Goal: Task Accomplishment & Management: Complete application form

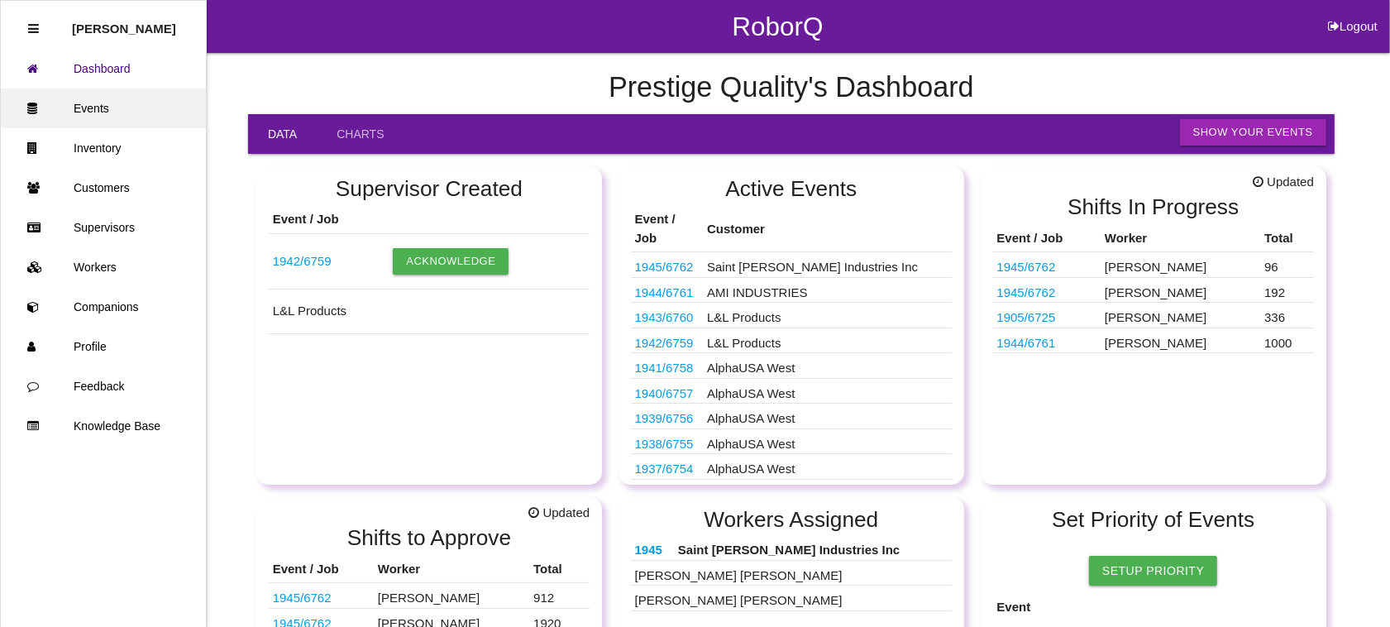
click at [106, 98] on link "Events" at bounding box center [103, 108] width 205 height 40
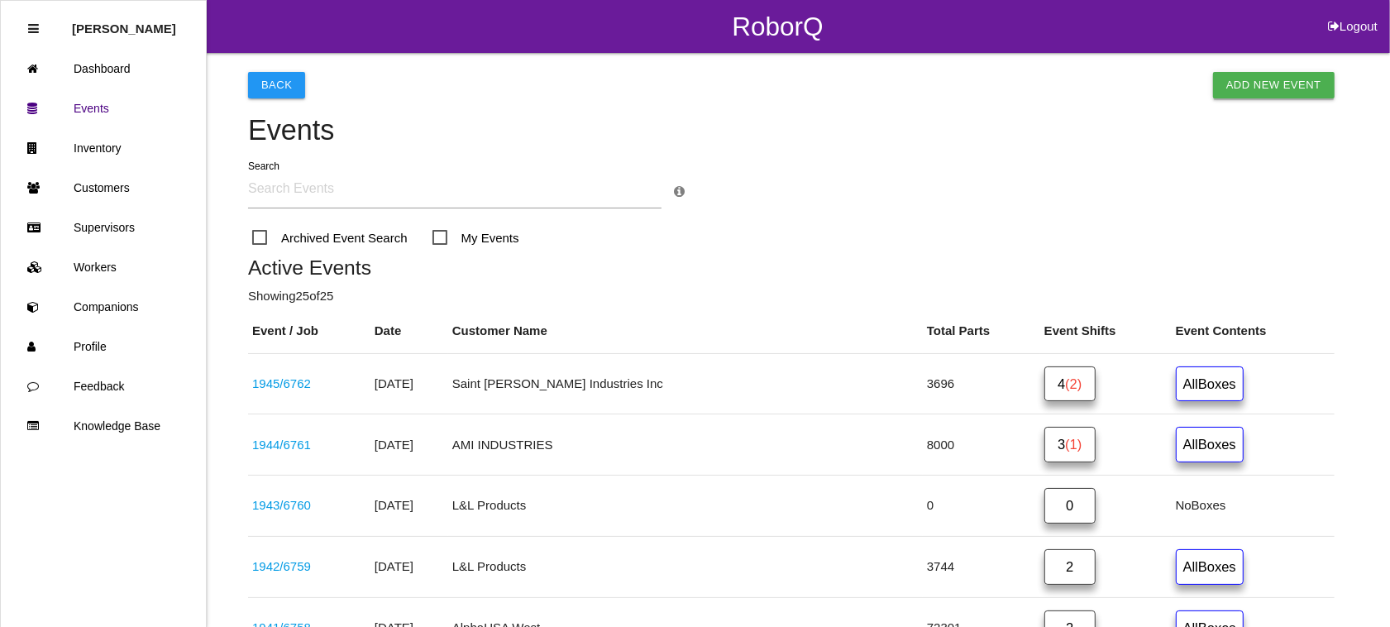
click at [1278, 74] on link "Add New Event" at bounding box center [1274, 85] width 122 height 26
select select "notRequired"
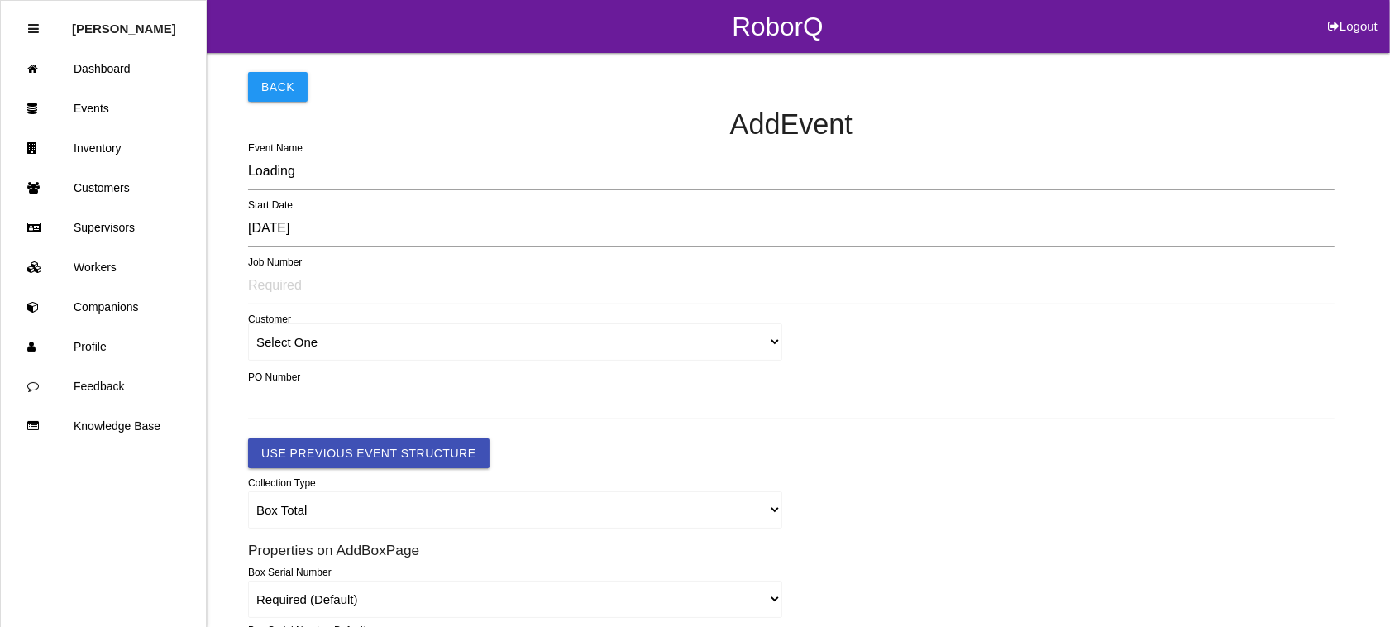
type input "1946"
type input "4.0"
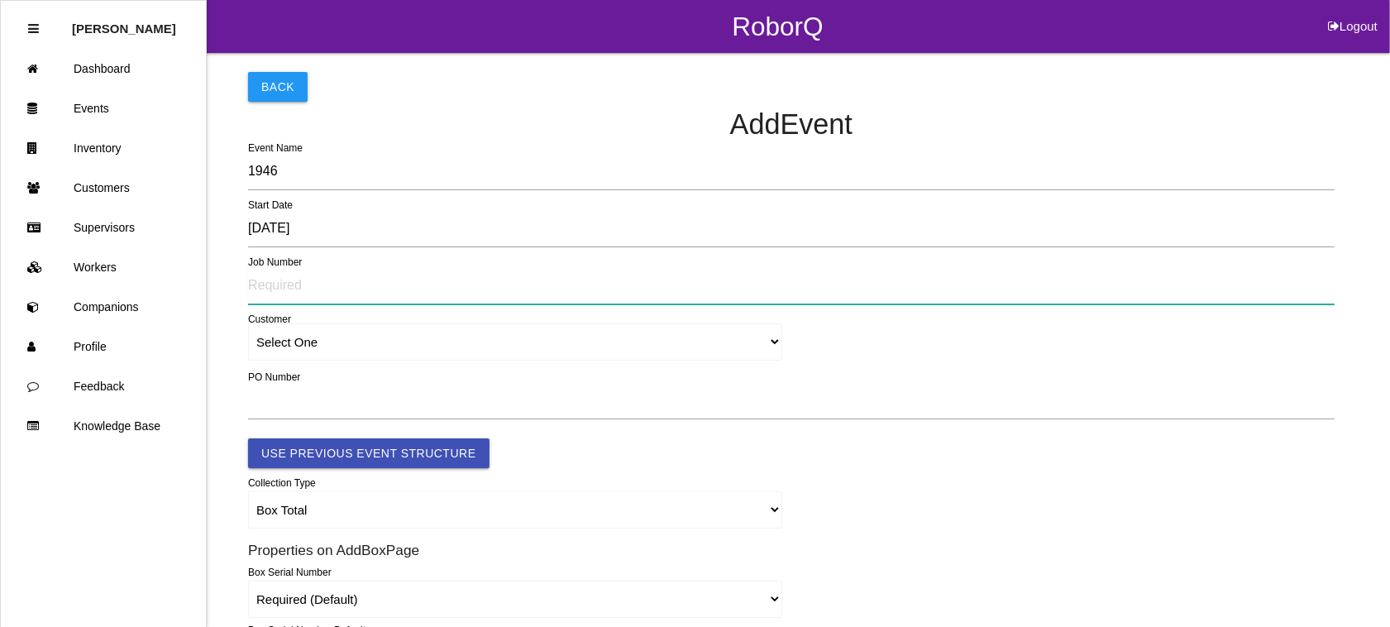
click at [328, 284] on input "text" at bounding box center [791, 285] width 1086 height 38
type input "6763"
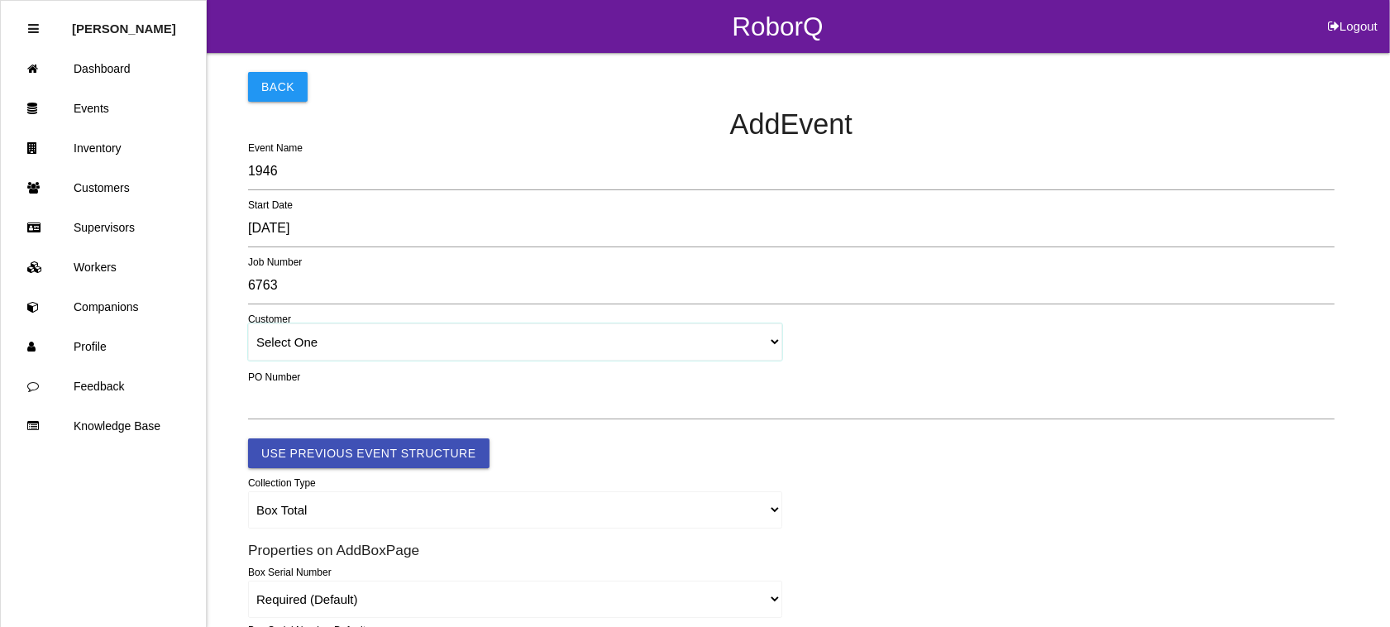
click at [380, 337] on select "Select One [PERSON_NAME] & Co., Inc. [PERSON_NAME] Canada (ARaymond Manufacturi…" at bounding box center [515, 341] width 534 height 37
select select "5fd9fae246f09d0019f04948"
click at [248, 324] on select "Select One [PERSON_NAME] & Co., Inc. [PERSON_NAME] Canada (ARaymond Manufacturi…" at bounding box center [515, 341] width 534 height 37
select select "5fd9fae246f09d0019f04948"
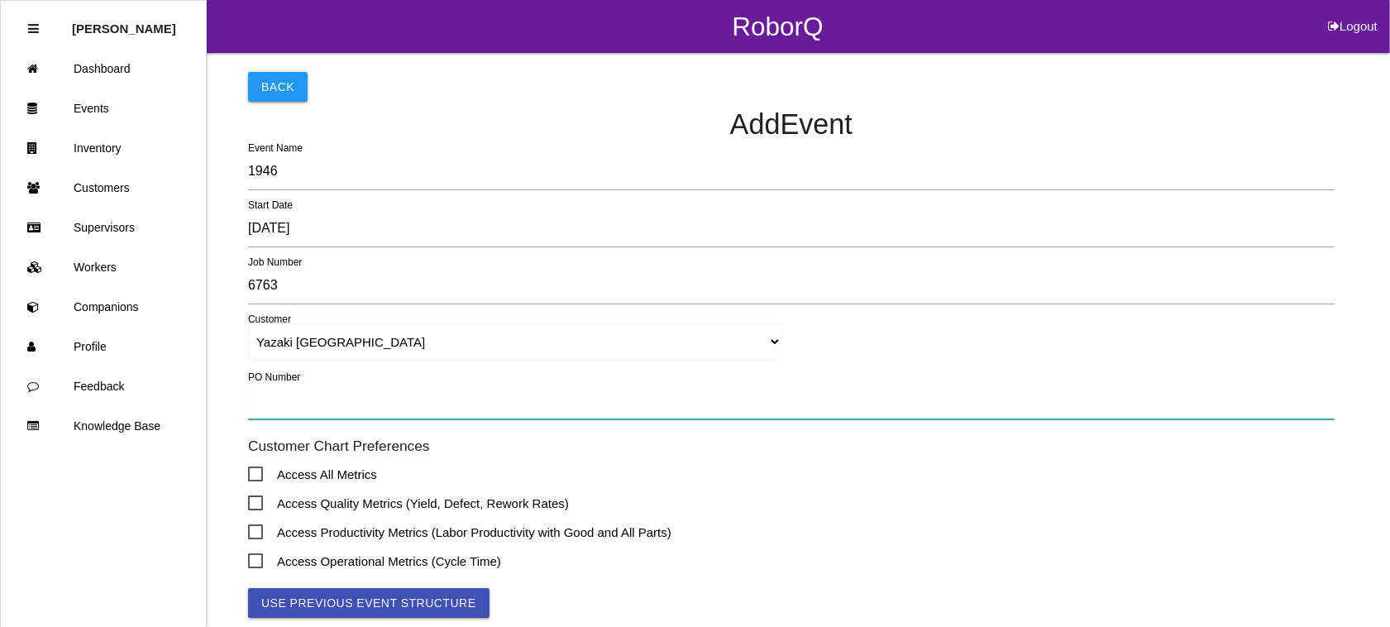
click at [312, 393] on input "text" at bounding box center [791, 400] width 1086 height 38
type input "TBD"
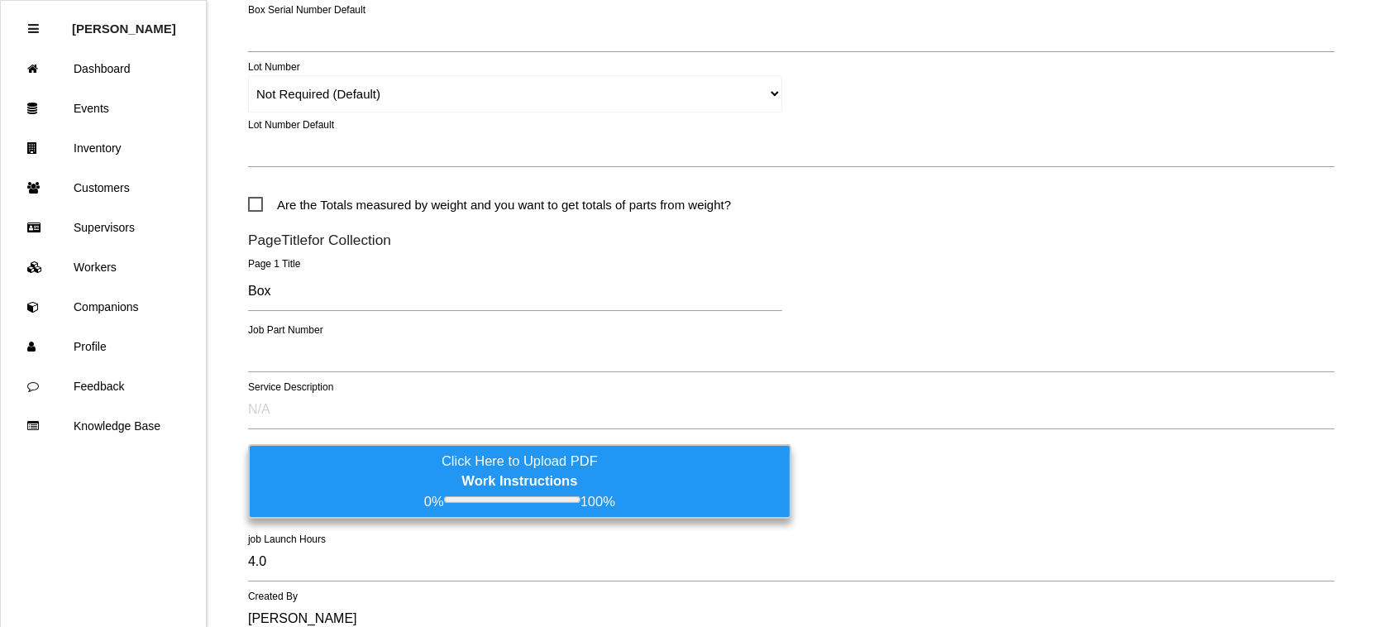
scroll to position [827, 0]
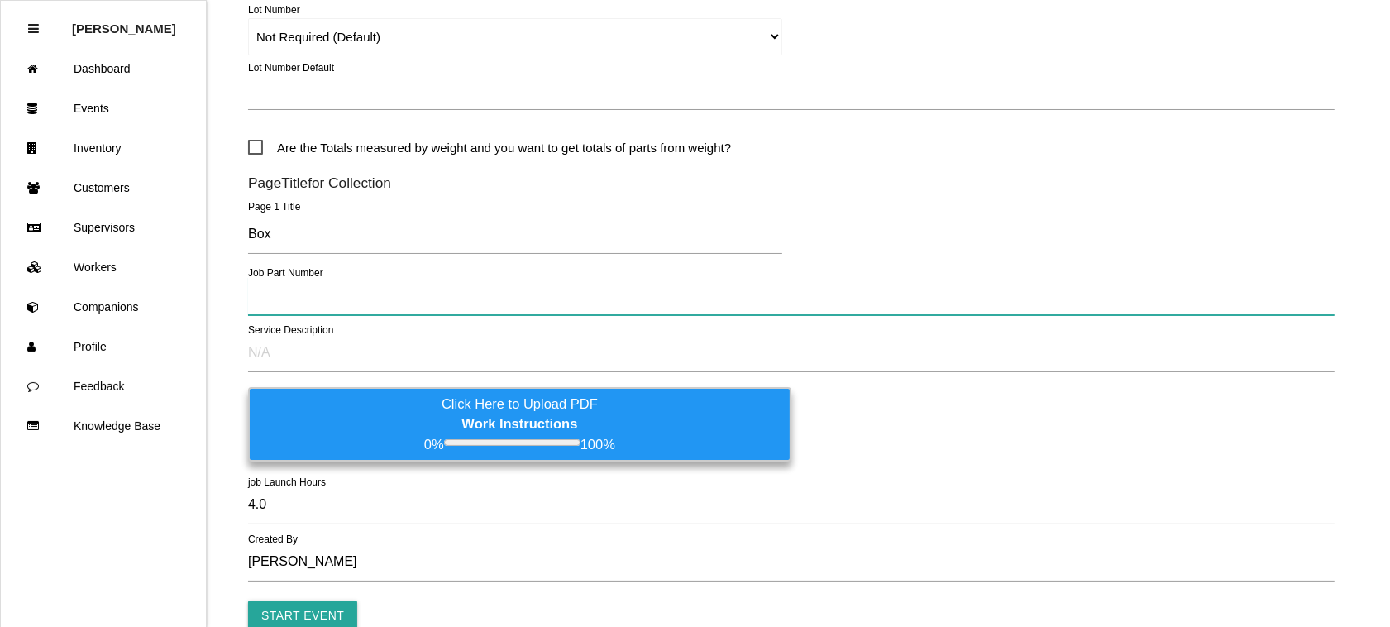
click at [310, 303] on input "text" at bounding box center [791, 296] width 1086 height 38
type input "L1M8 10C666 GF"
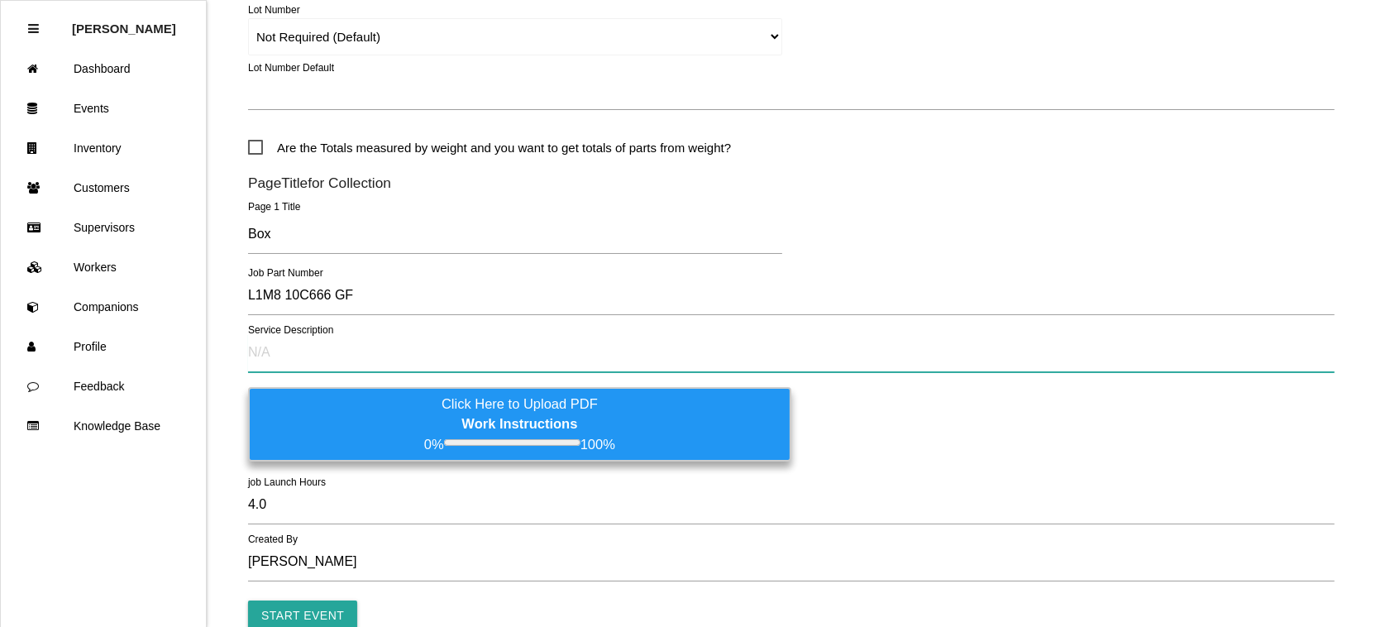
type input "m"
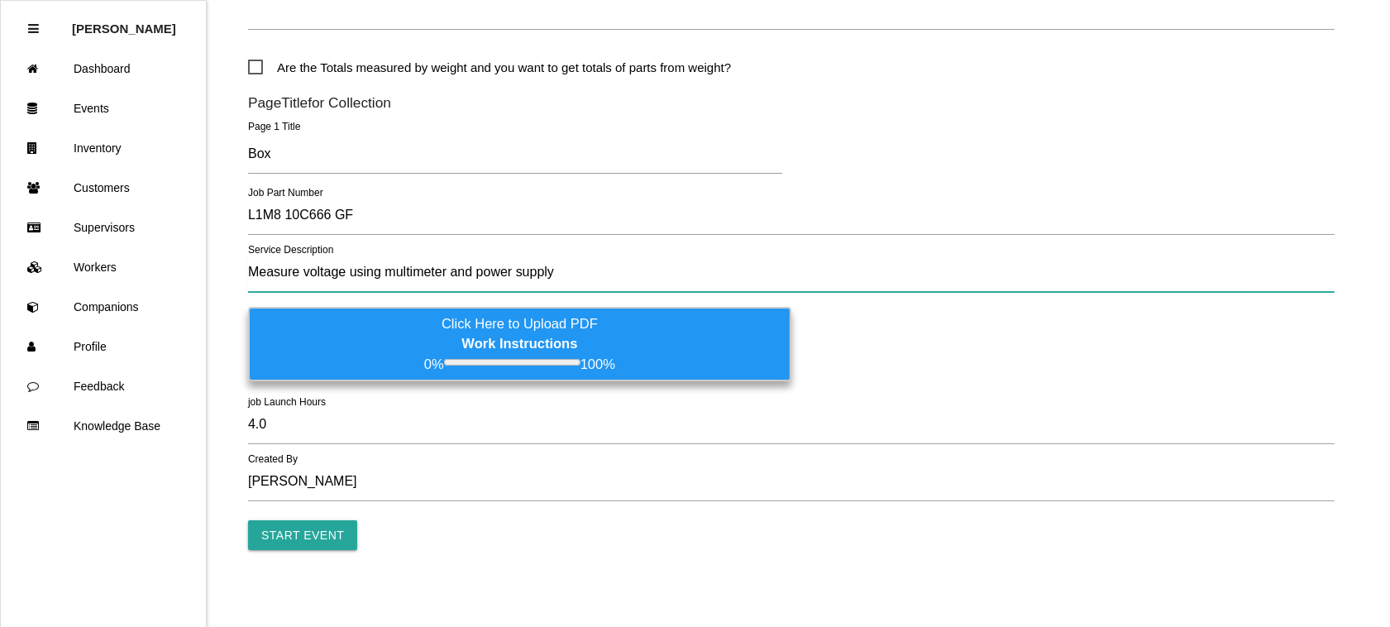
scroll to position [912, 0]
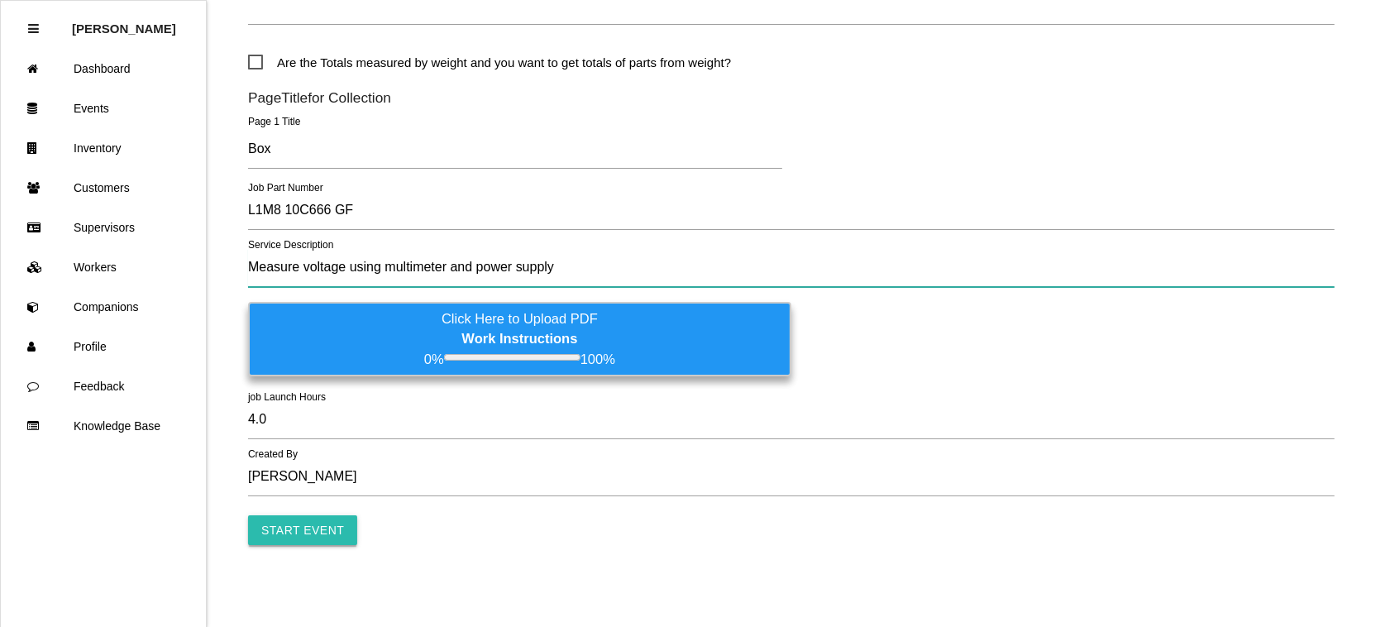
type input "Measure voltage using multimeter and power supply"
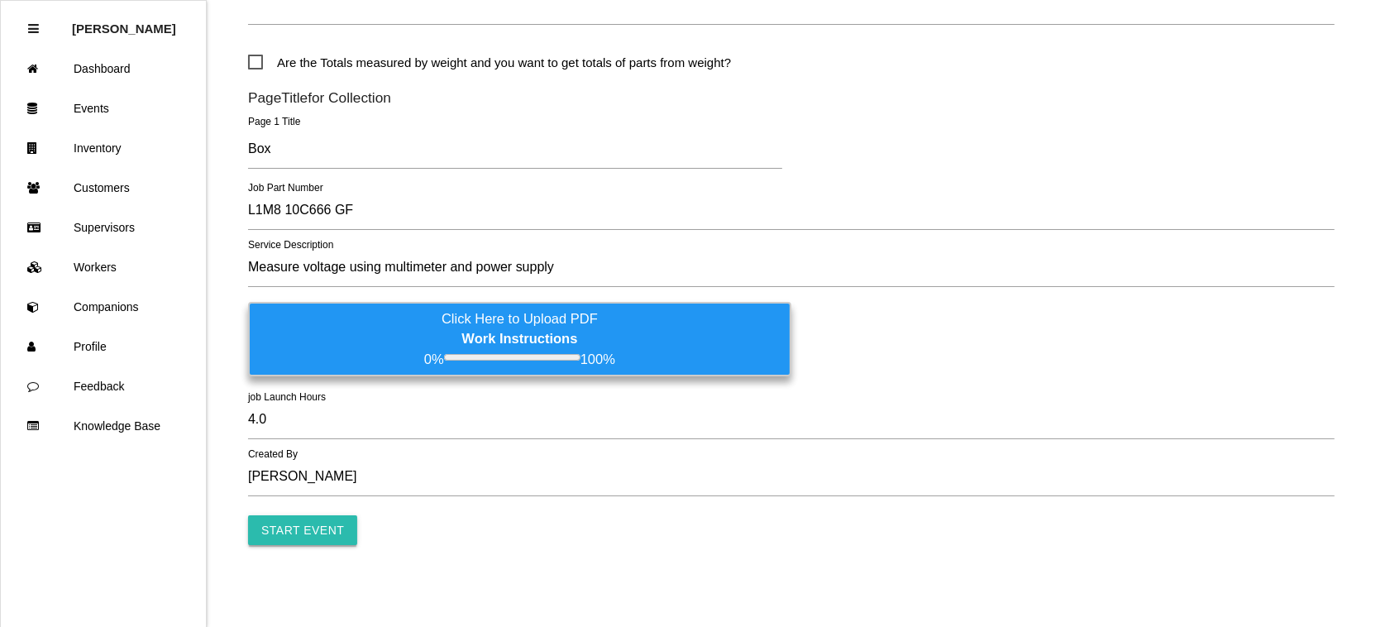
click at [283, 527] on input "Start Event" at bounding box center [302, 530] width 109 height 30
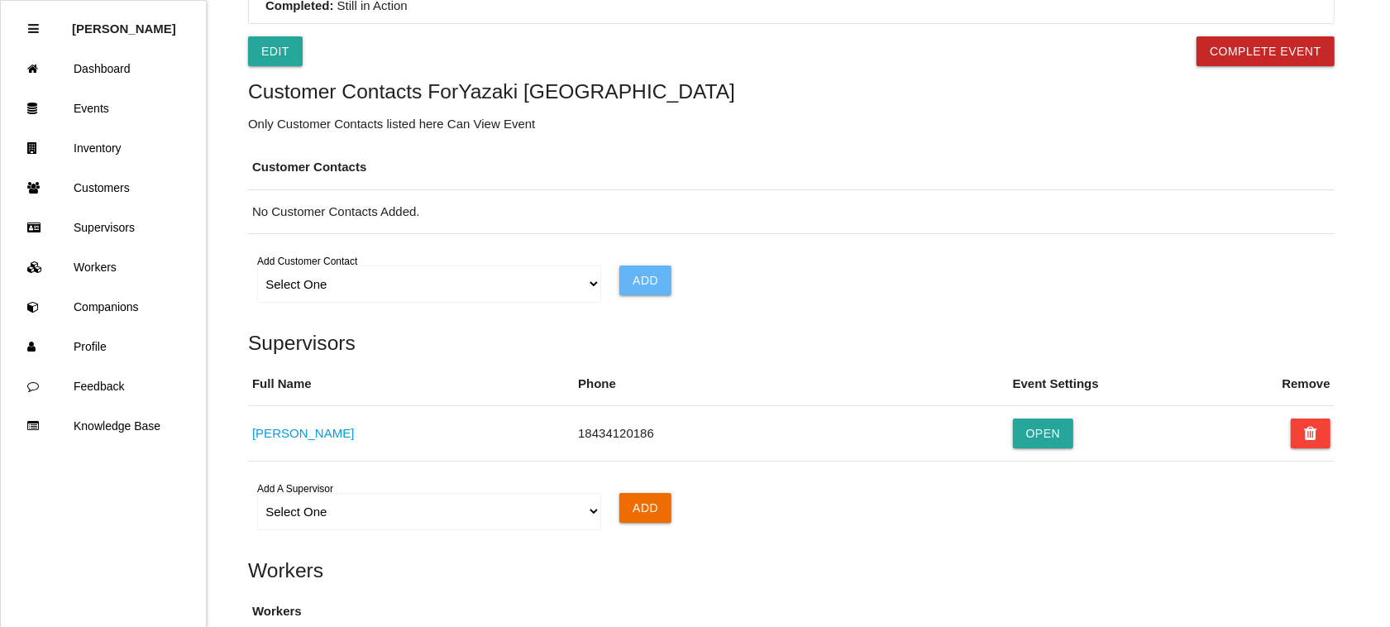
scroll to position [930, 0]
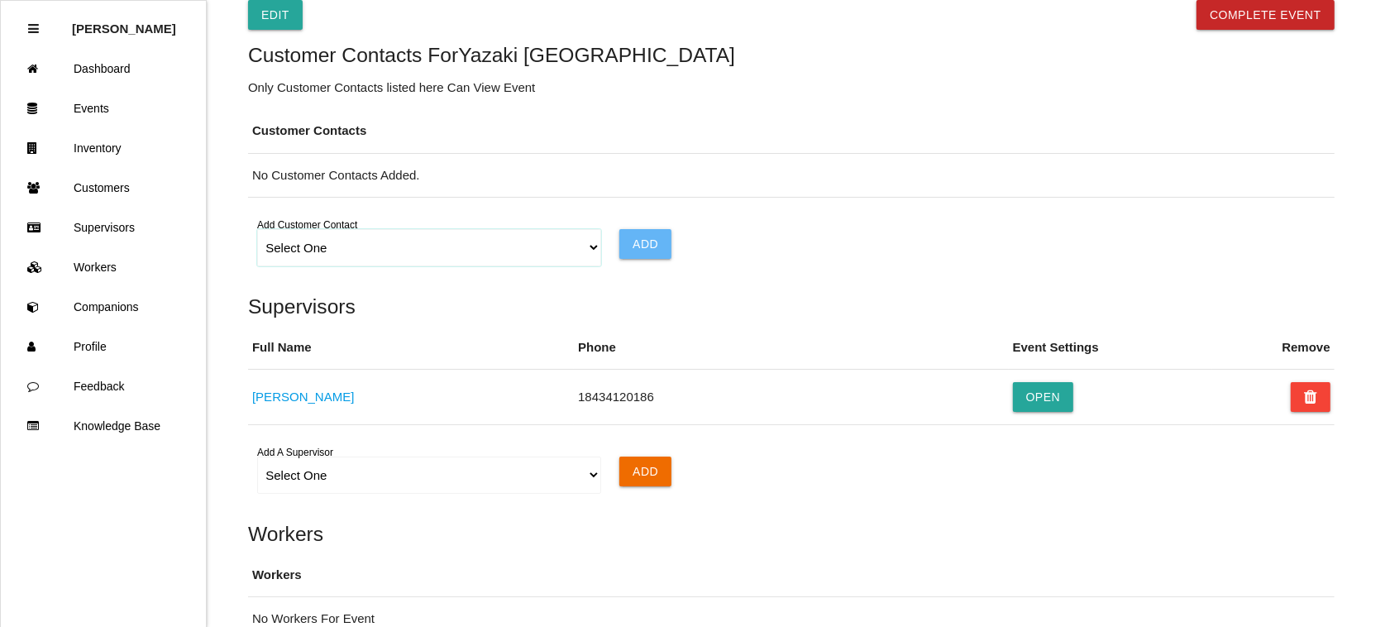
click at [585, 249] on select "Select One Choose All [PERSON_NAME] [PERSON_NAME] [PERSON_NAME] [PERSON_NAME] […" at bounding box center [428, 247] width 343 height 37
select select "68e65cae85898f000e2d19e4"
click at [257, 233] on select "Select One Choose All [PERSON_NAME] [PERSON_NAME] [PERSON_NAME] [PERSON_NAME] […" at bounding box center [428, 247] width 343 height 37
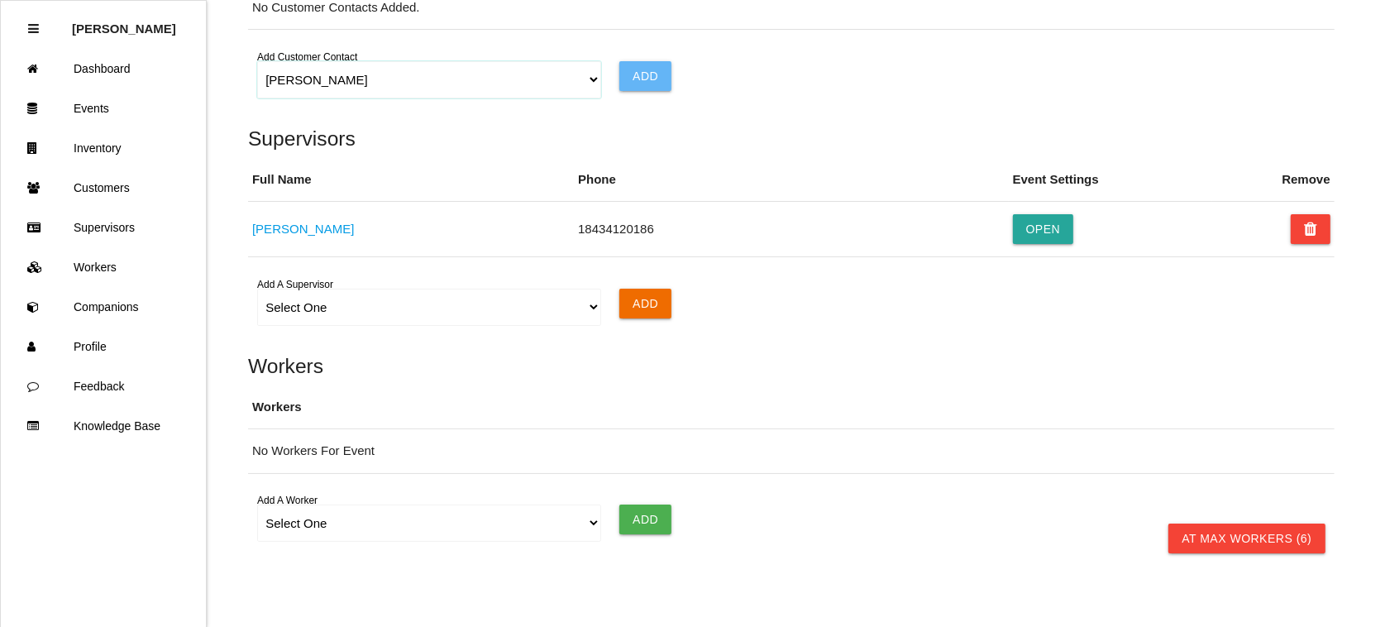
scroll to position [1062, 0]
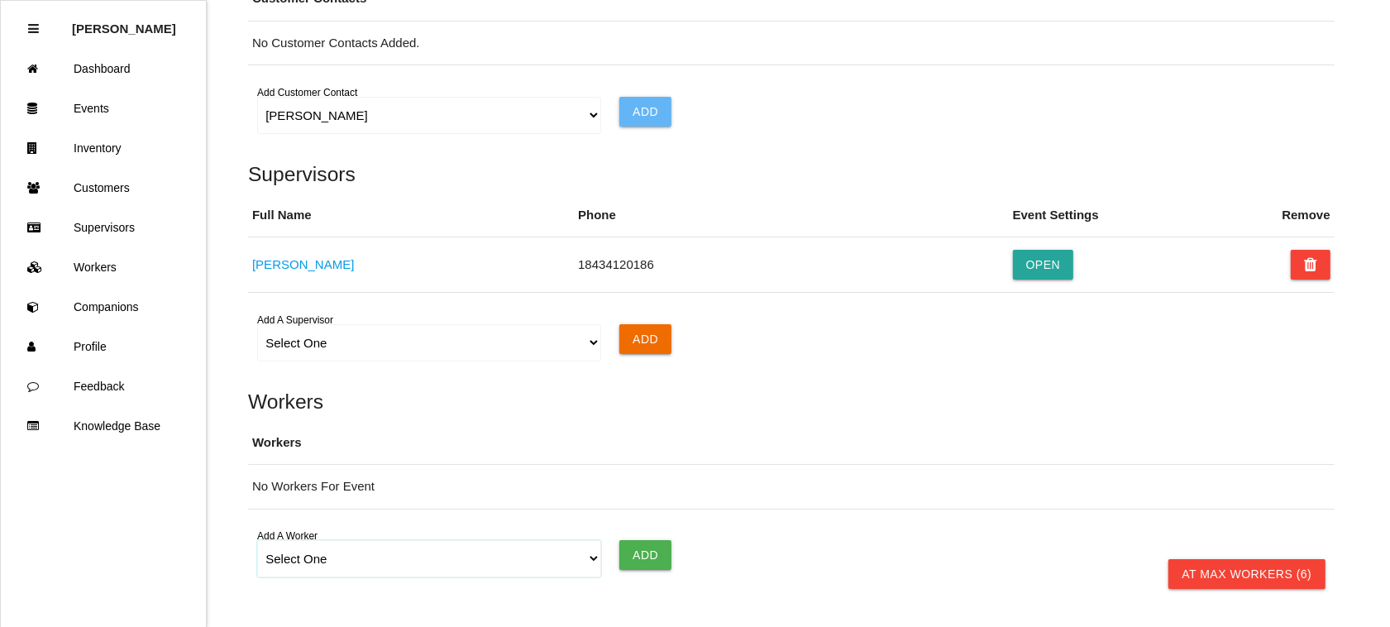
click at [588, 562] on select "Select One [PERSON_NAME] [PERSON_NAME] [PERSON_NAME] [PERSON_NAME] [PERSON_NAME…" at bounding box center [428, 558] width 343 height 37
select select "671f73e34a9cd8000edb5d9f"
click at [257, 545] on select "Select One [PERSON_NAME] [PERSON_NAME] [PERSON_NAME] [PERSON_NAME] [PERSON_NAME…" at bounding box center [428, 558] width 343 height 37
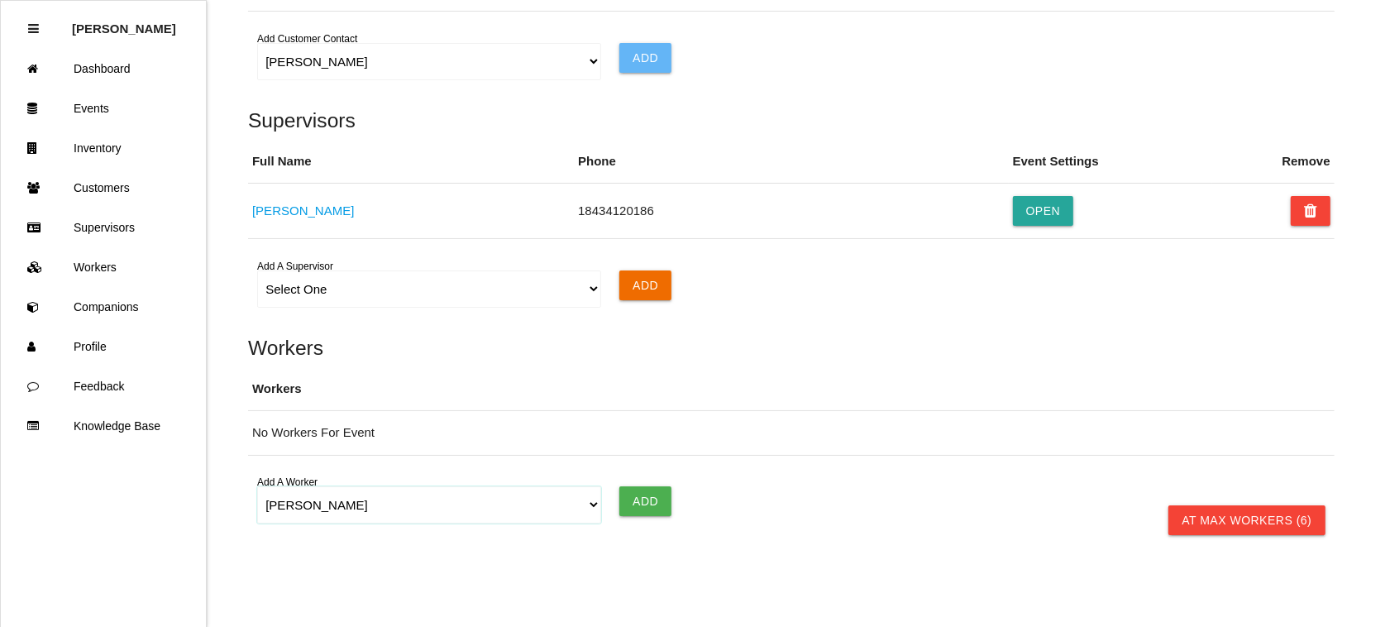
scroll to position [1166, 0]
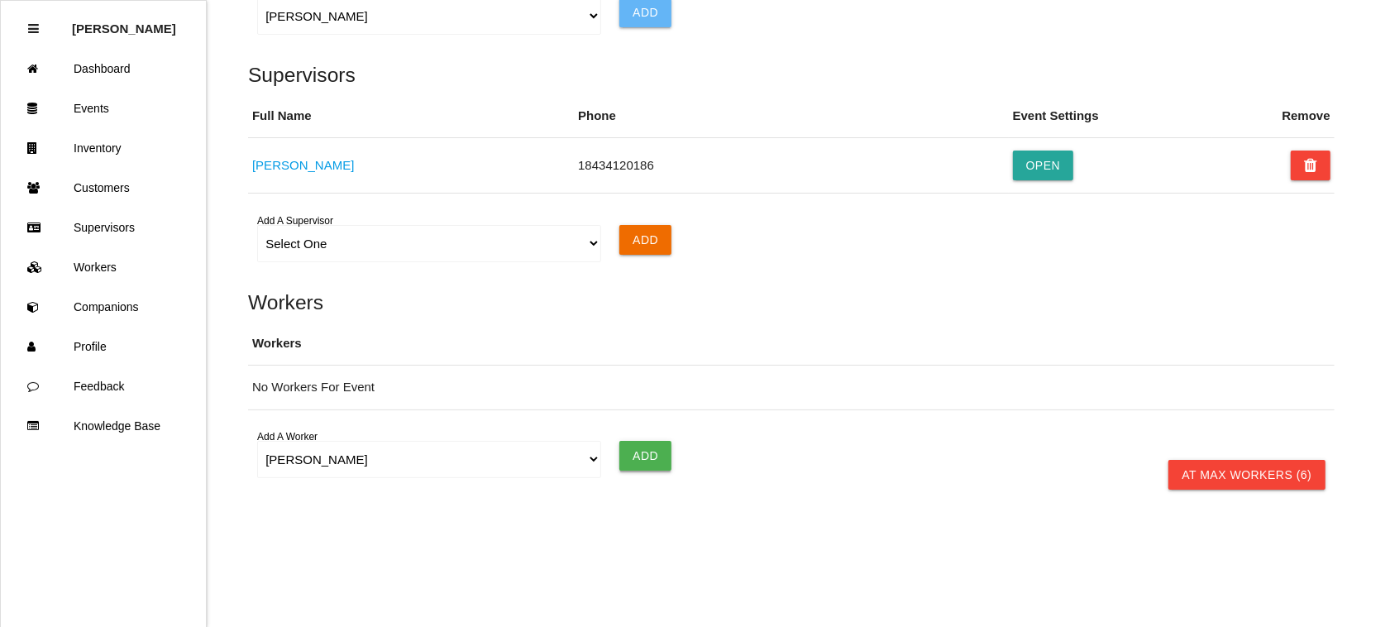
click at [647, 461] on input "Add" at bounding box center [645, 456] width 52 height 30
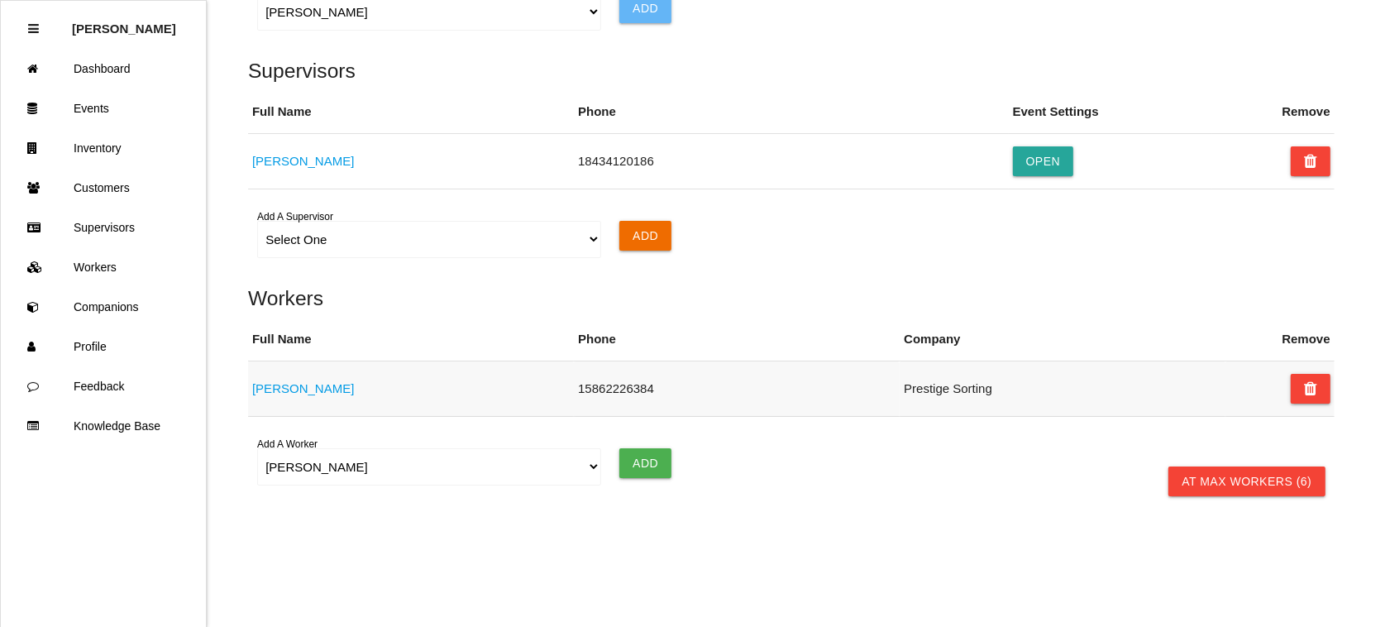
click at [288, 393] on link "[PERSON_NAME]" at bounding box center [303, 388] width 102 height 14
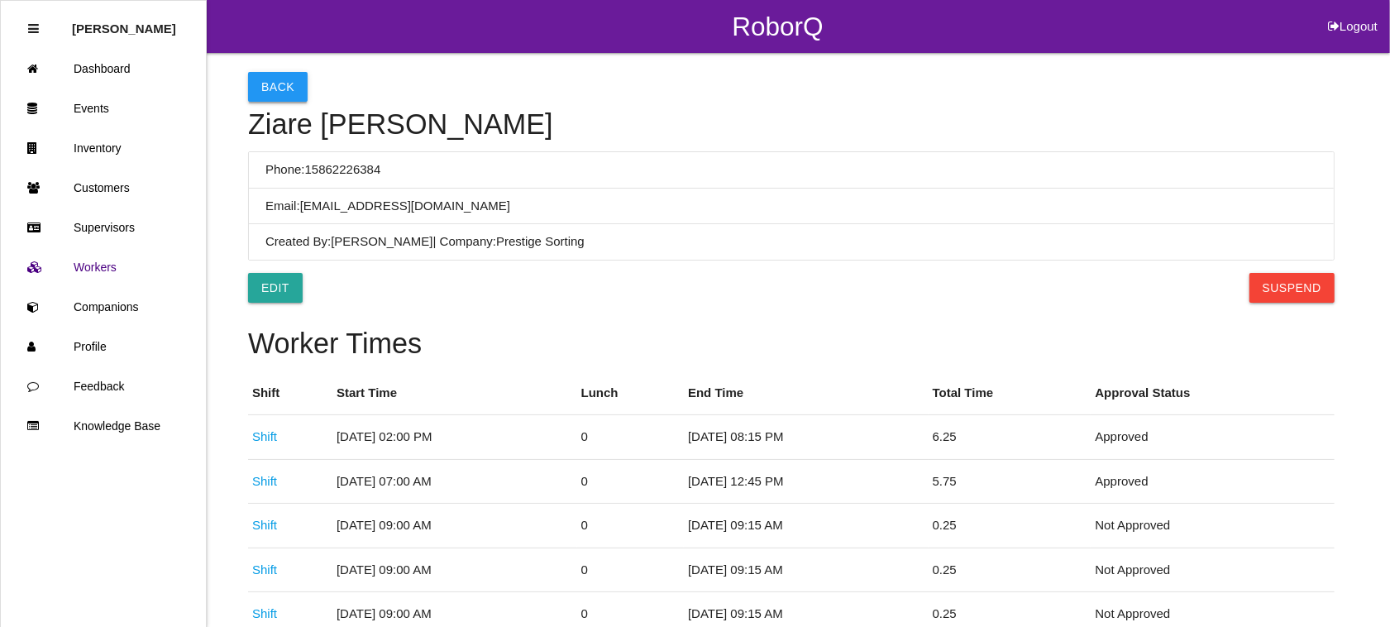
click at [277, 84] on button "Back" at bounding box center [278, 87] width 60 height 30
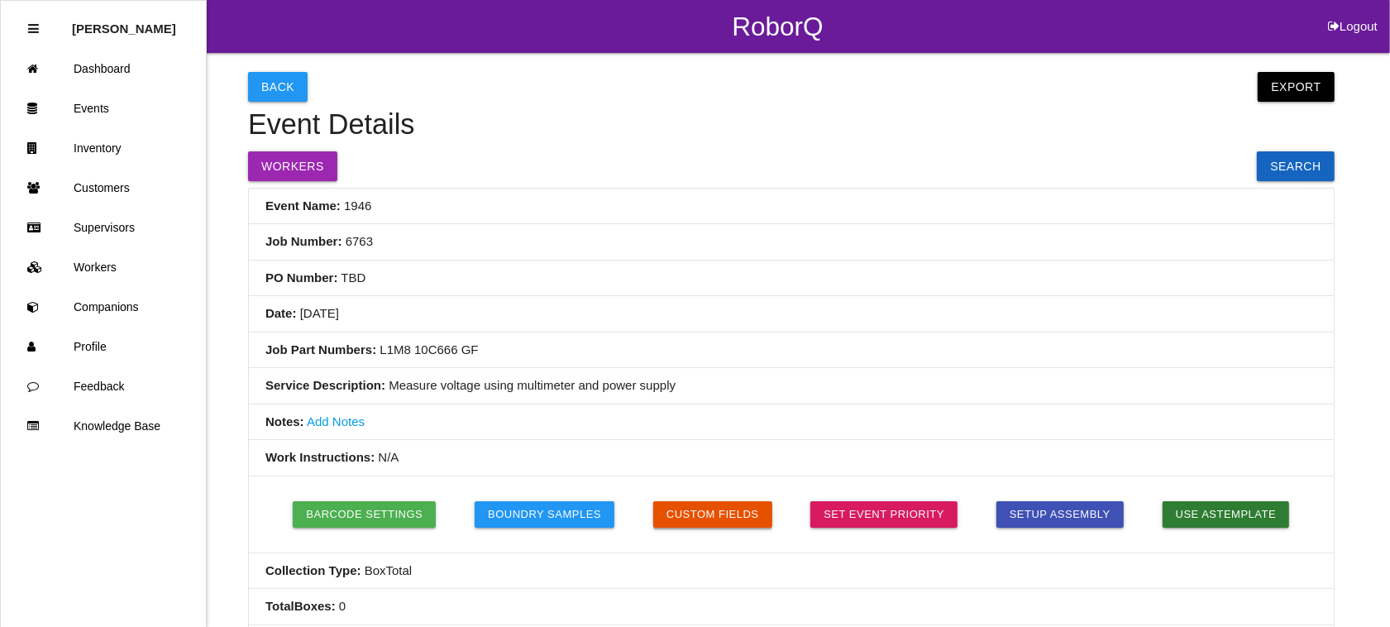
click at [713, 513] on button "Custom Fields" at bounding box center [712, 514] width 119 height 26
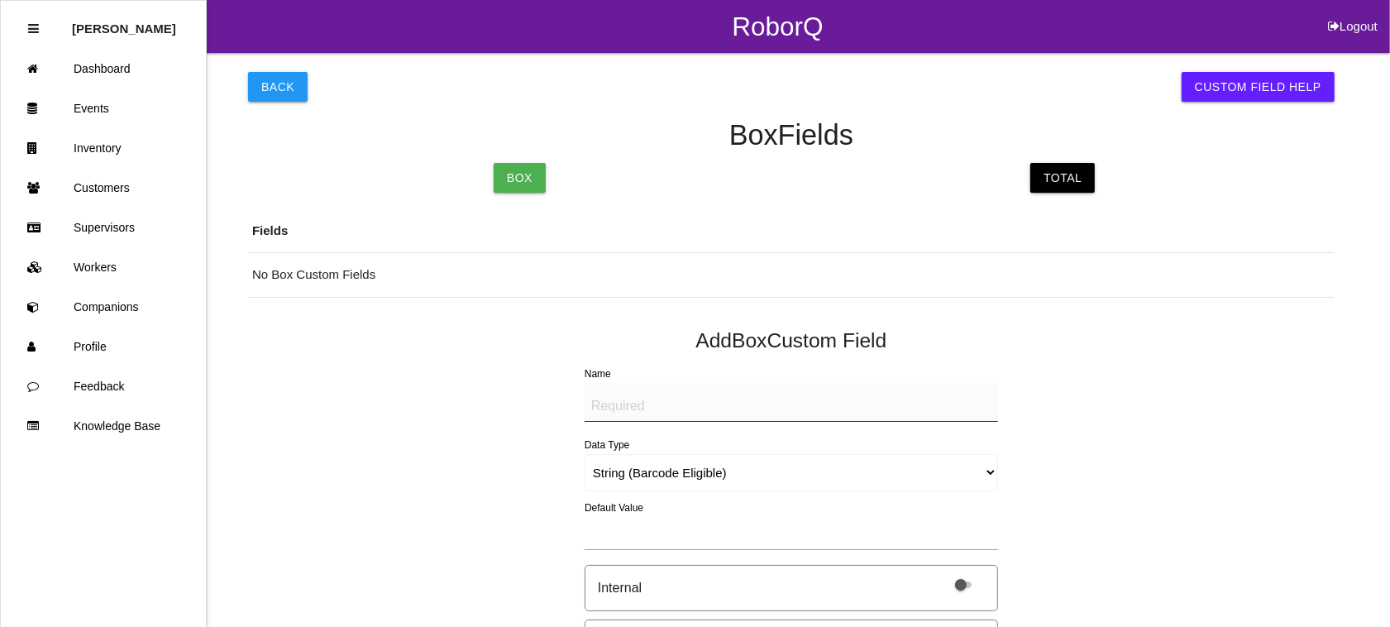
click at [678, 407] on textarea "Name" at bounding box center [791, 402] width 413 height 39
type textarea "Mfg Date"
click at [777, 480] on select "String (Barcode Eligible) Number Instructions True/False Select One of Many Sel…" at bounding box center [791, 472] width 413 height 37
select select "date"
click at [585, 454] on select "String (Barcode Eligible) Number Instructions True/False Select One of Many Sel…" at bounding box center [791, 472] width 413 height 37
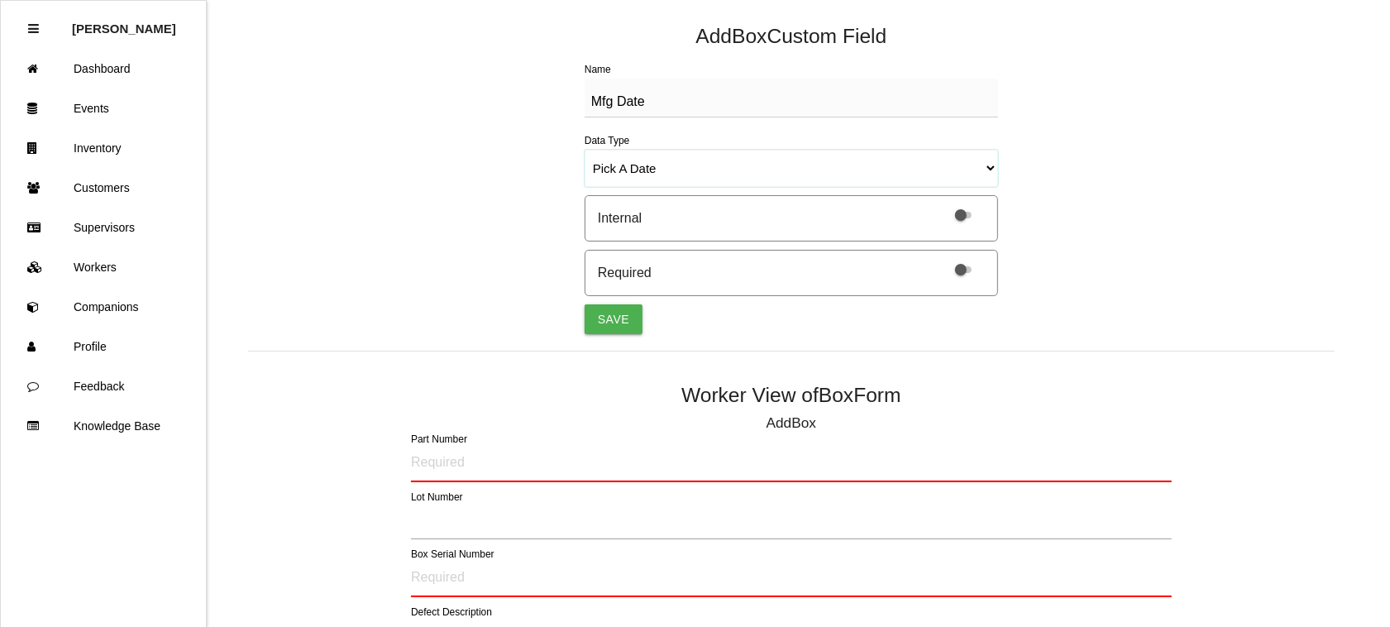
scroll to position [310, 0]
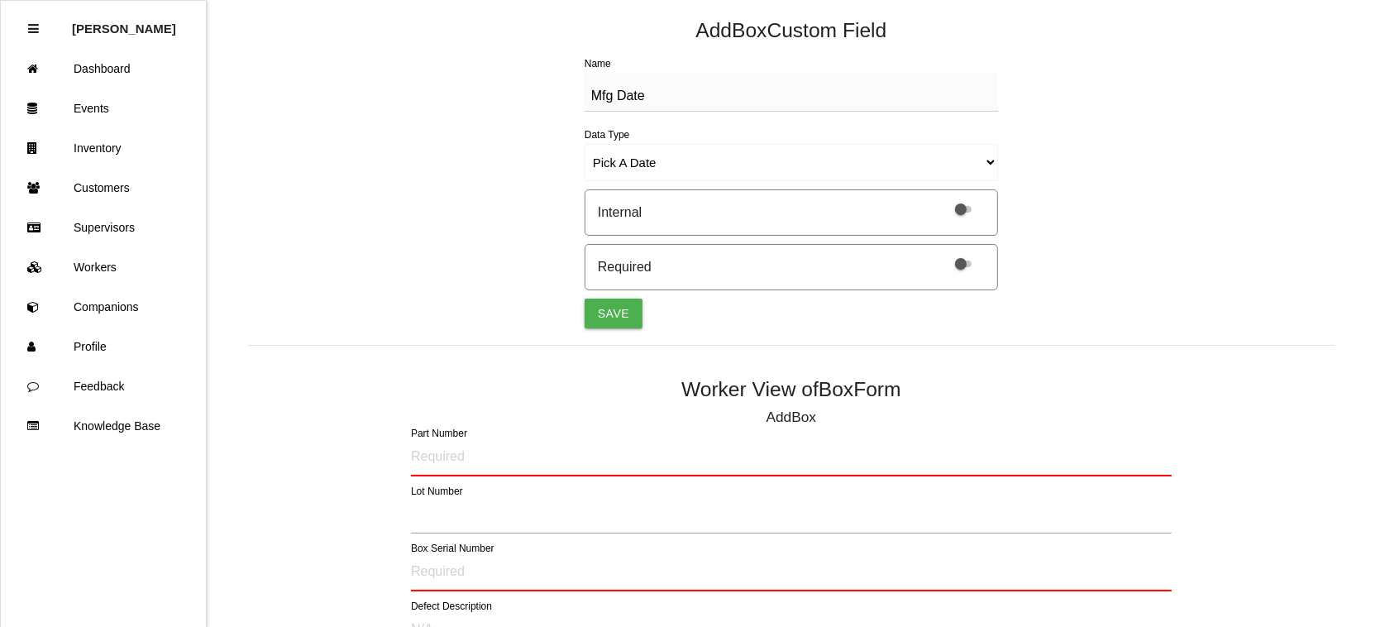
click at [952, 259] on label at bounding box center [959, 262] width 35 height 14
click at [942, 253] on input "checkbox" at bounding box center [942, 253] width 0 height 0
click at [601, 313] on button "Save" at bounding box center [614, 313] width 58 height 30
select select "string"
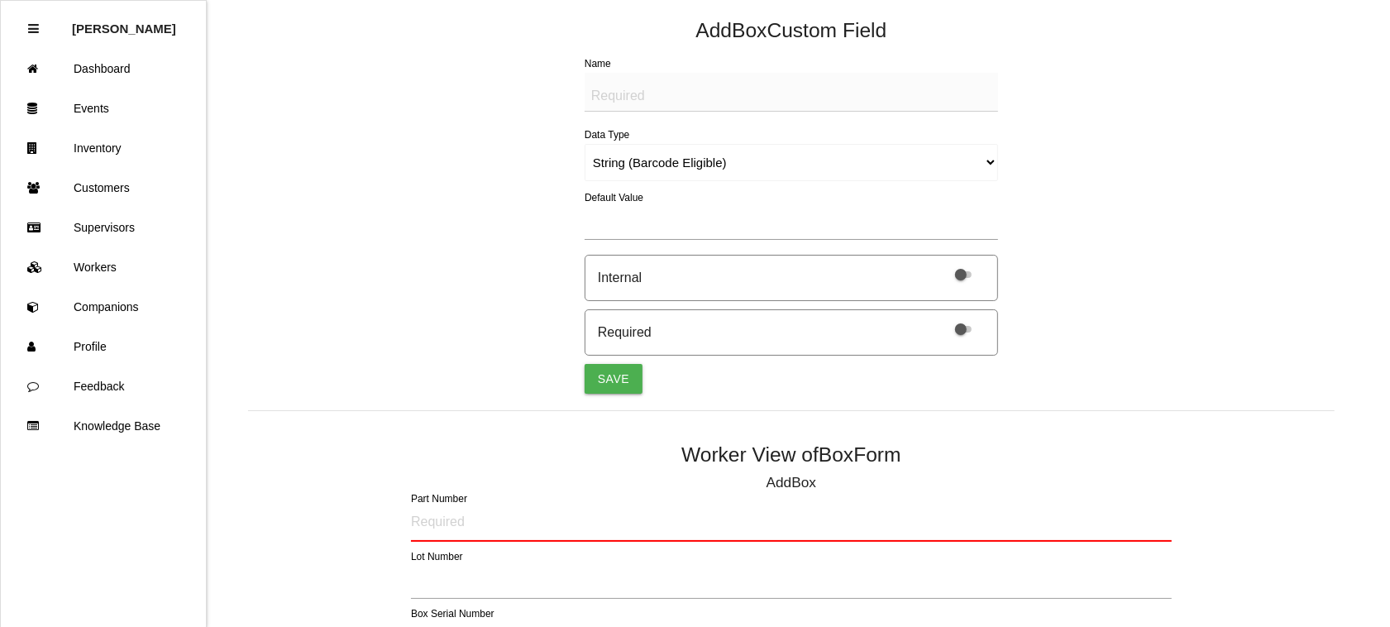
scroll to position [331, 0]
click at [688, 89] on textarea "Name" at bounding box center [791, 91] width 413 height 39
type textarea "Quantity"
click at [754, 163] on select "String (Barcode Eligible) Number Instructions True/False Select One of Many Sel…" at bounding box center [791, 161] width 413 height 37
select select "number"
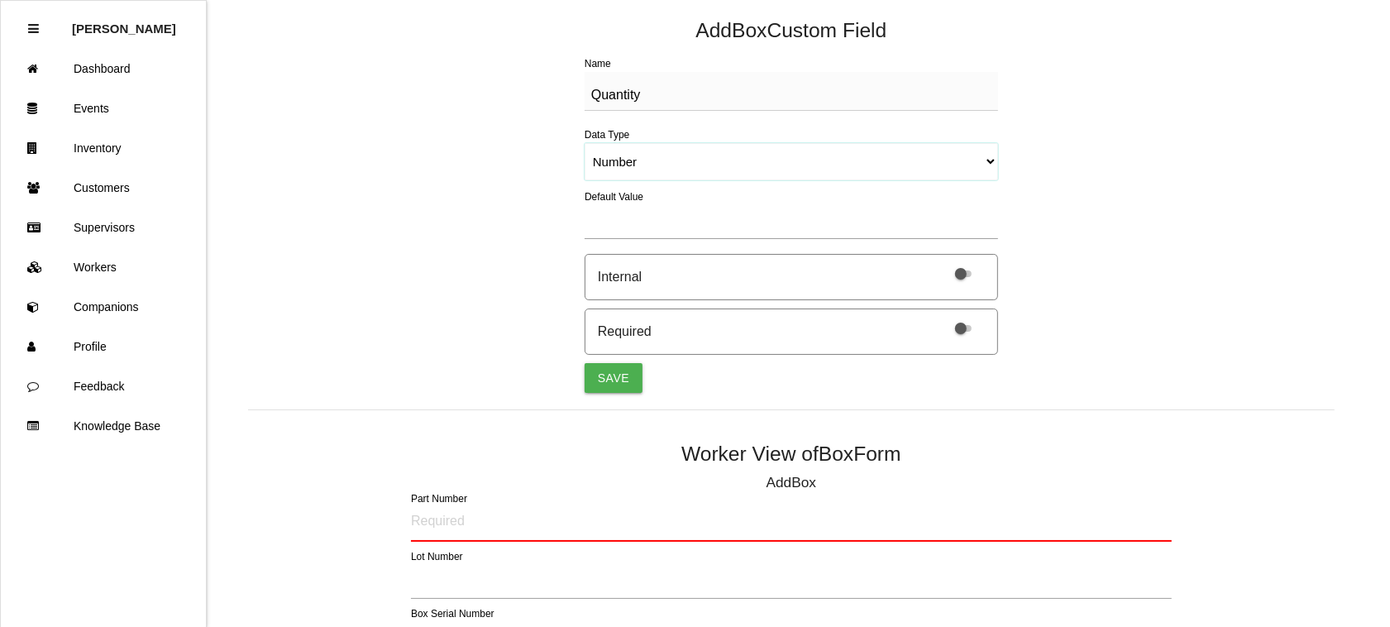
click at [585, 143] on select "String (Barcode Eligible) Number Instructions True/False Select One of Many Sel…" at bounding box center [791, 161] width 413 height 37
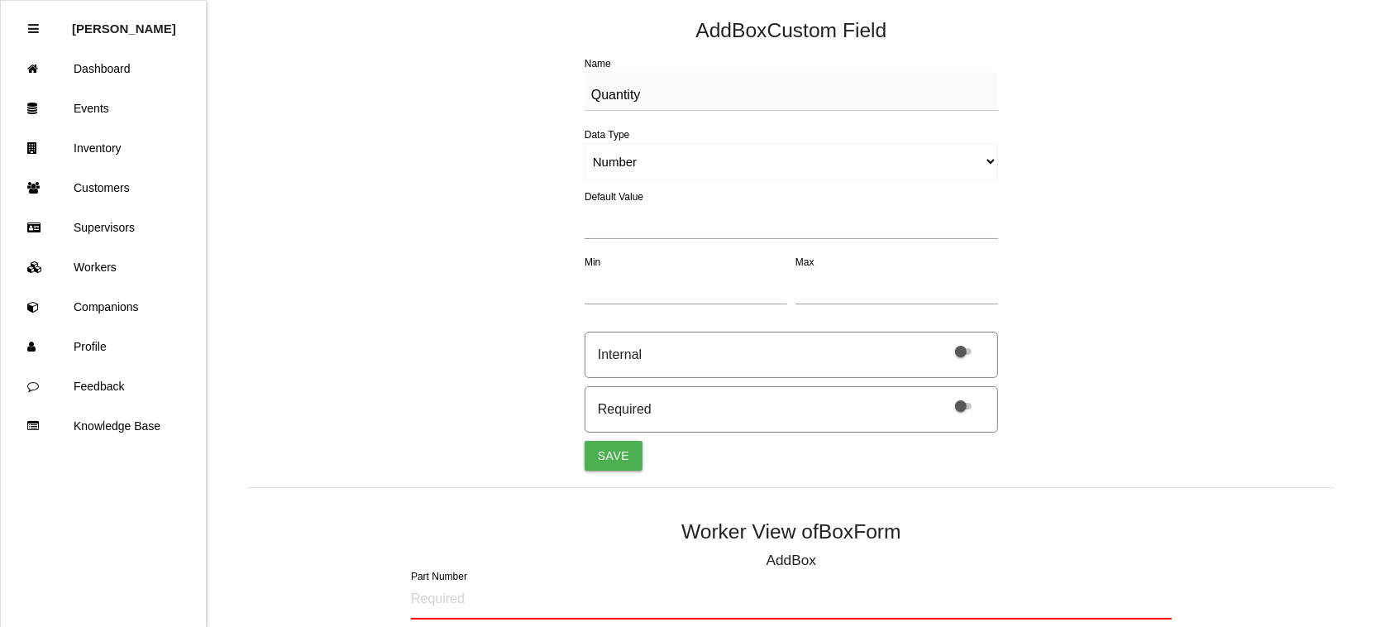
click at [957, 403] on span at bounding box center [963, 406] width 17 height 7
click at [942, 395] on input "checkbox" at bounding box center [942, 395] width 0 height 0
click at [604, 449] on button "Save" at bounding box center [614, 456] width 58 height 30
select select "string"
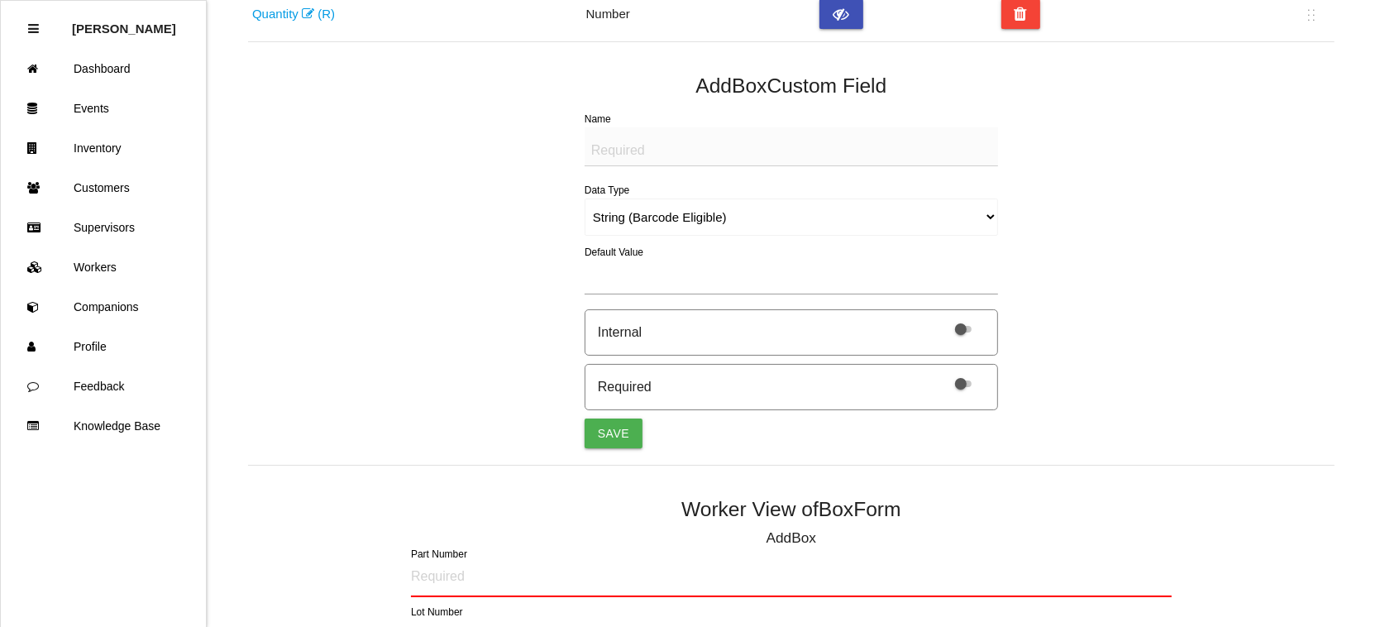
scroll to position [386, 0]
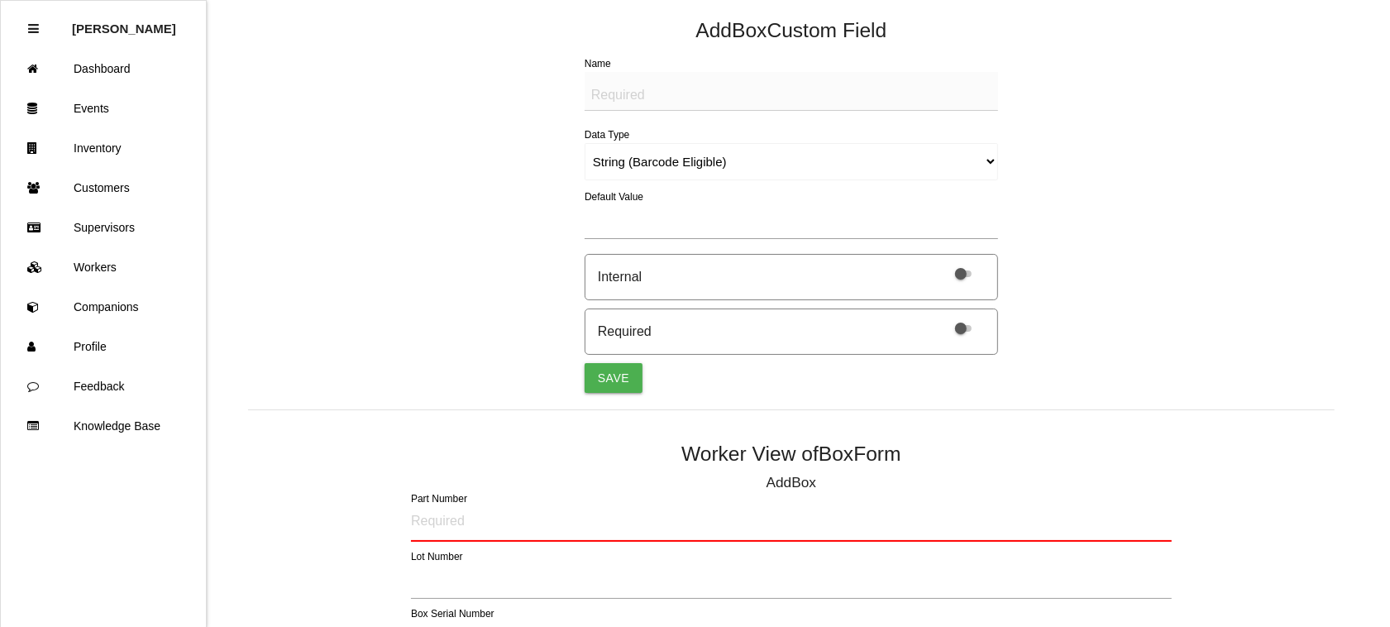
drag, startPoint x: 744, startPoint y: 98, endPoint x: 901, endPoint y: 197, distance: 185.8
click at [744, 98] on textarea "Name" at bounding box center [791, 91] width 413 height 39
type textarea "LABEL (IMAGE)"
drag, startPoint x: 807, startPoint y: 159, endPoint x: 807, endPoint y: 146, distance: 12.4
click at [807, 159] on select "String (Barcode Eligible) Number Instructions True/False Select One of Many Sel…" at bounding box center [791, 161] width 413 height 37
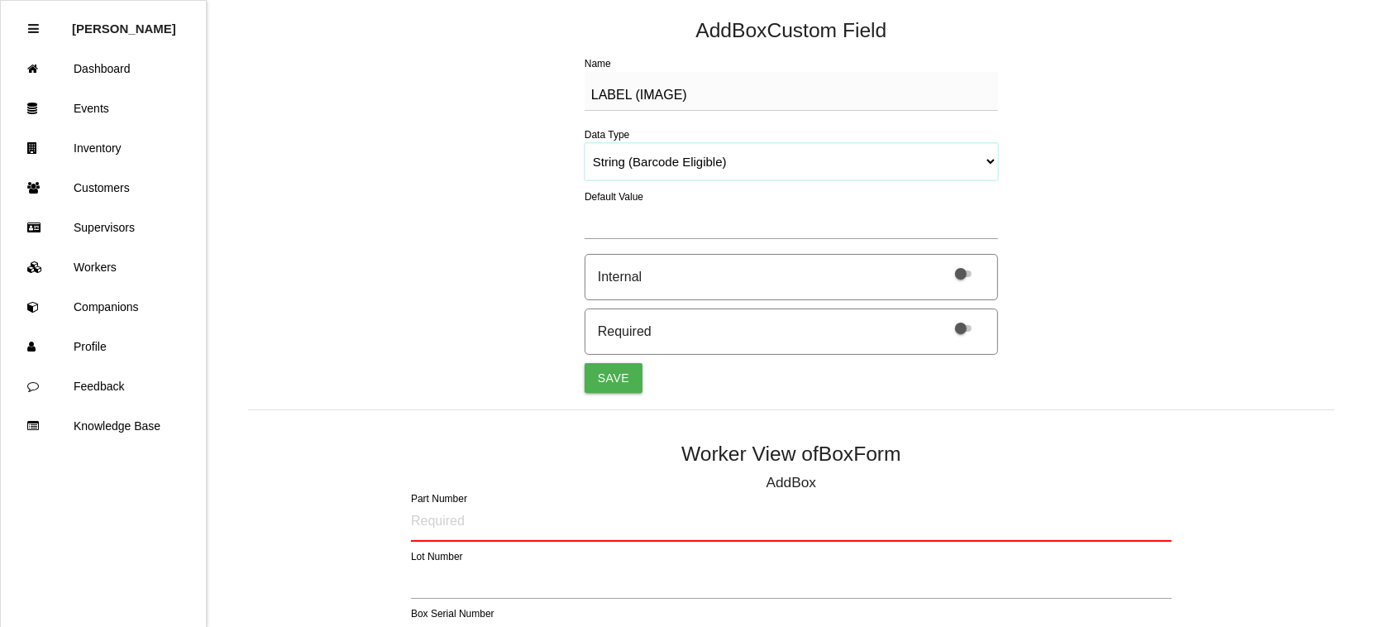
select select "imageCF"
click at [585, 143] on select "String (Barcode Eligible) Number Instructions True/False Select One of Many Sel…" at bounding box center [791, 161] width 413 height 37
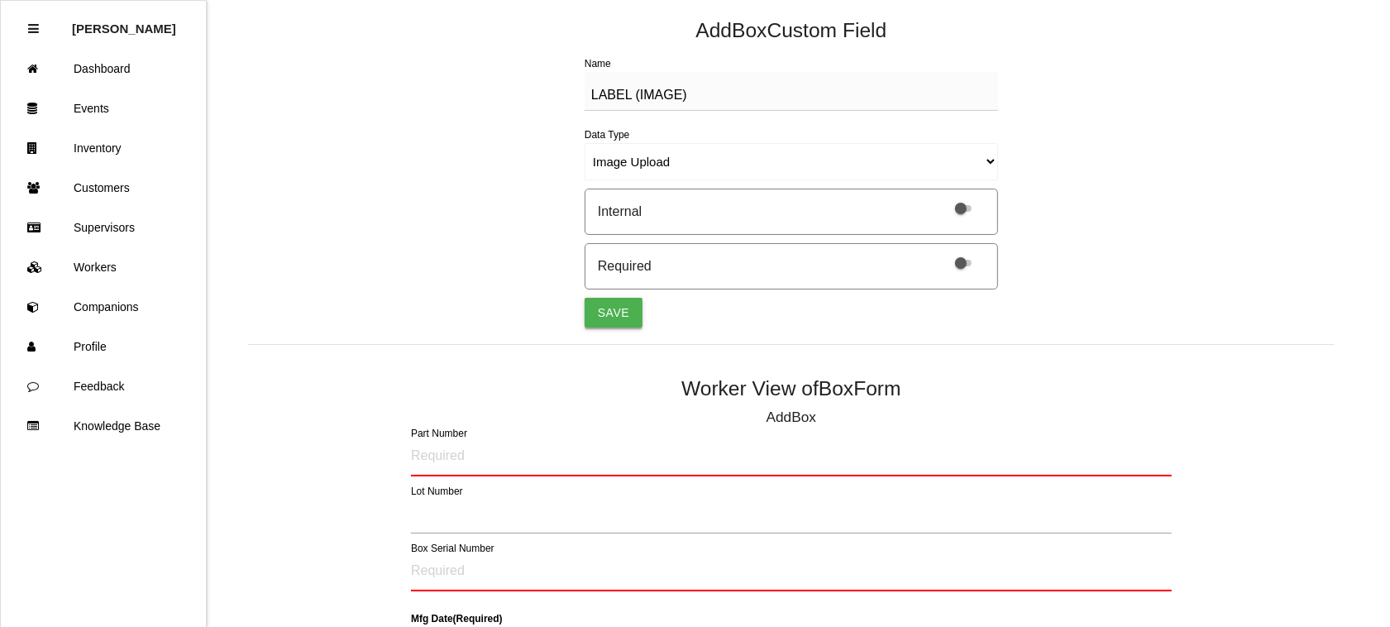
click at [616, 311] on button "Save" at bounding box center [614, 313] width 58 height 30
select select "string"
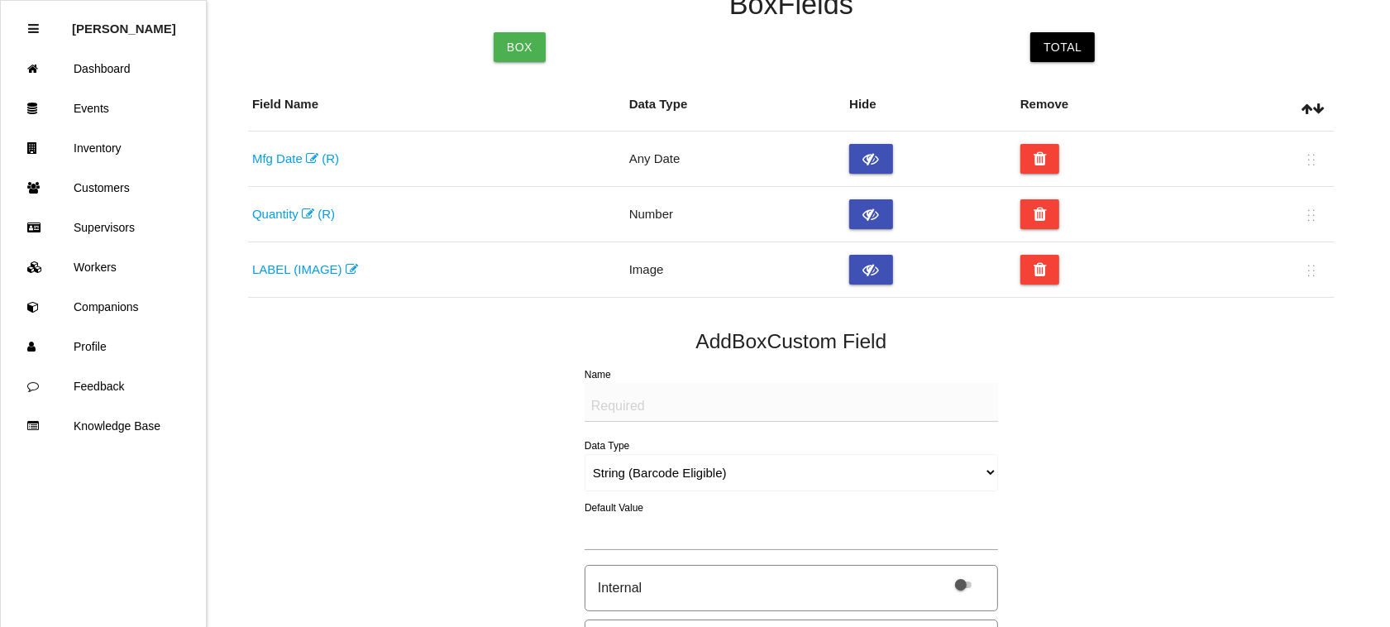
scroll to position [27, 0]
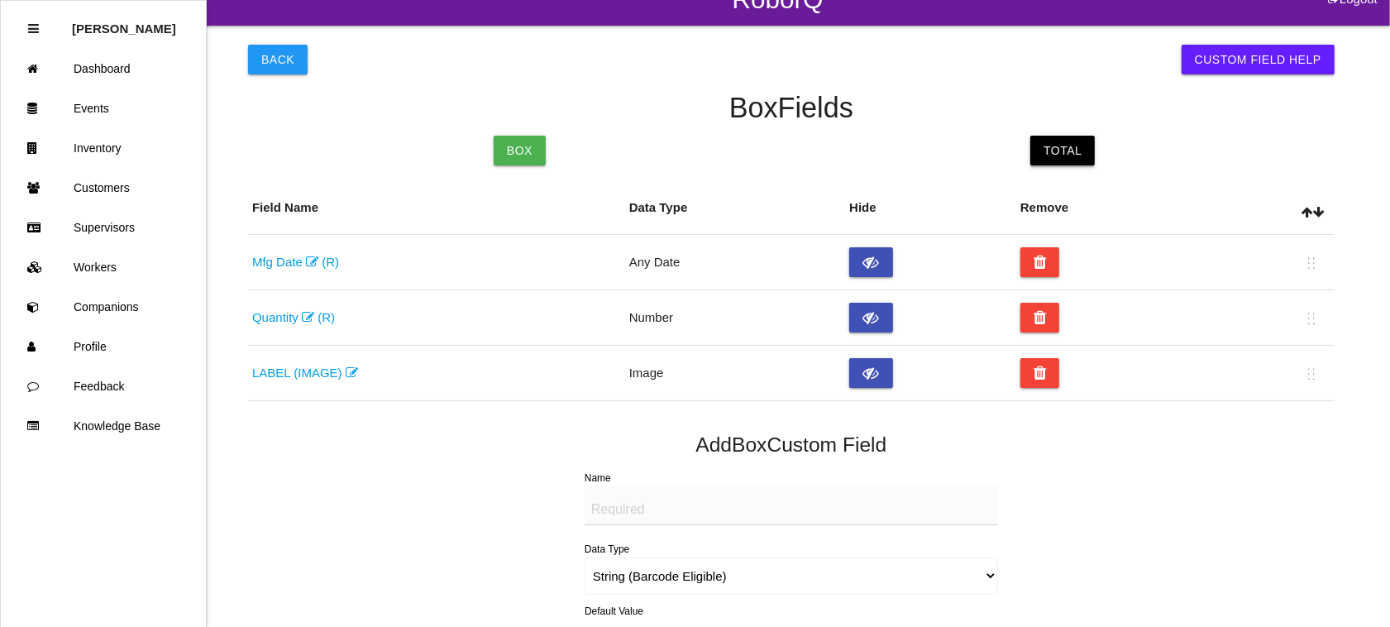
click at [1072, 147] on link "Total" at bounding box center [1062, 151] width 64 height 30
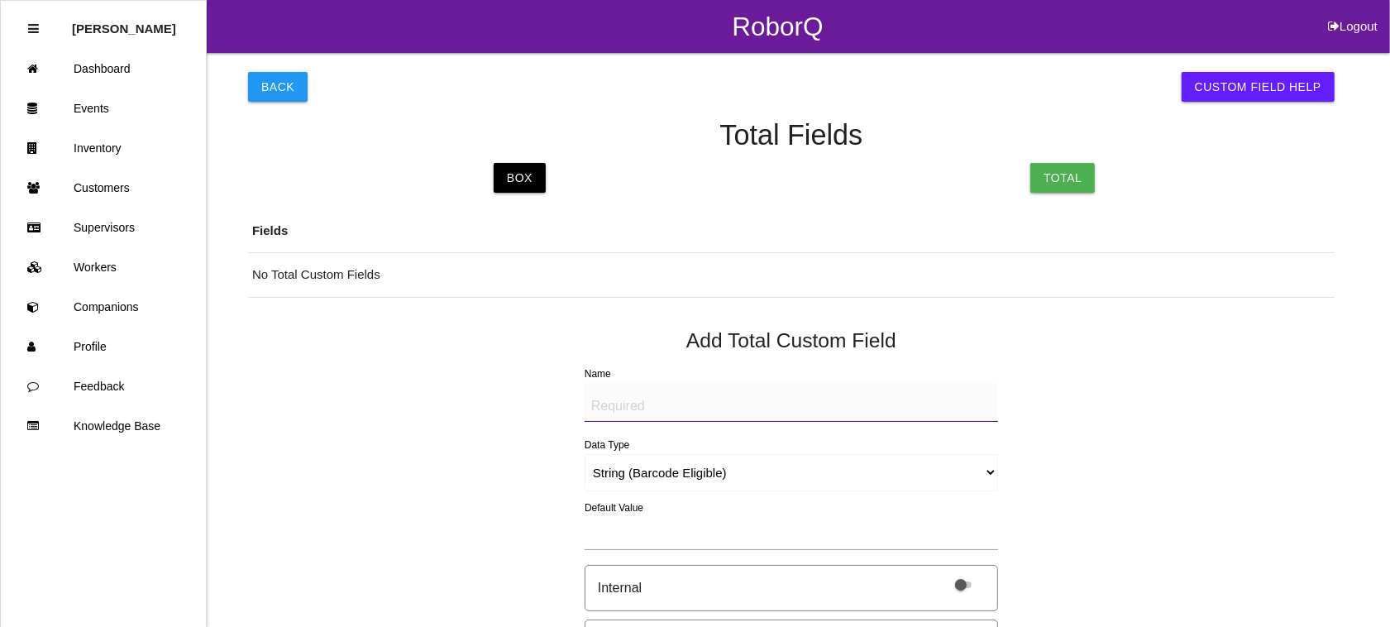
drag, startPoint x: 641, startPoint y: 406, endPoint x: 676, endPoint y: 438, distance: 48.0
click at [641, 405] on textarea "Name" at bounding box center [791, 402] width 413 height 39
type textarea "b"
drag, startPoint x: 718, startPoint y: 407, endPoint x: 539, endPoint y: 410, distance: 178.6
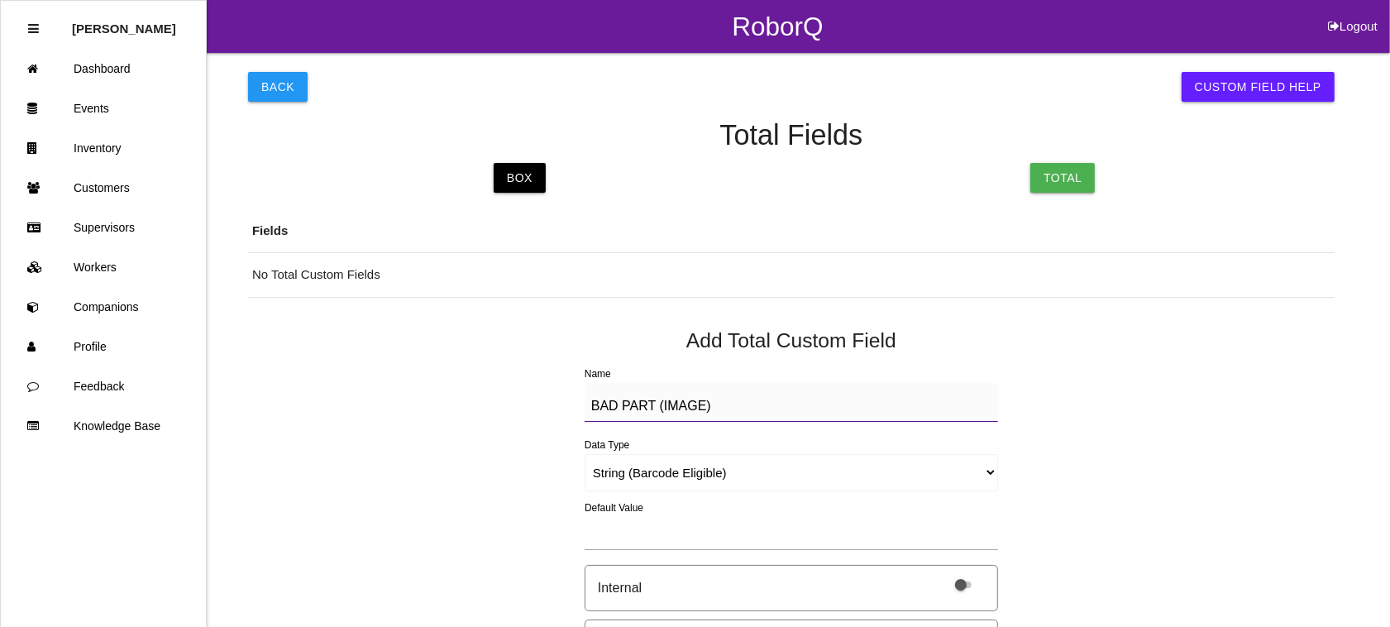
type textarea "BAD PART (IMAGE)"
click at [936, 470] on select "String (Barcode Eligible) Number Instructions True/False Select One of Many Sel…" at bounding box center [791, 472] width 413 height 37
select select "imageCF"
click at [585, 454] on select "String (Barcode Eligible) Number Instructions True/False Select One of Many Sel…" at bounding box center [791, 472] width 413 height 37
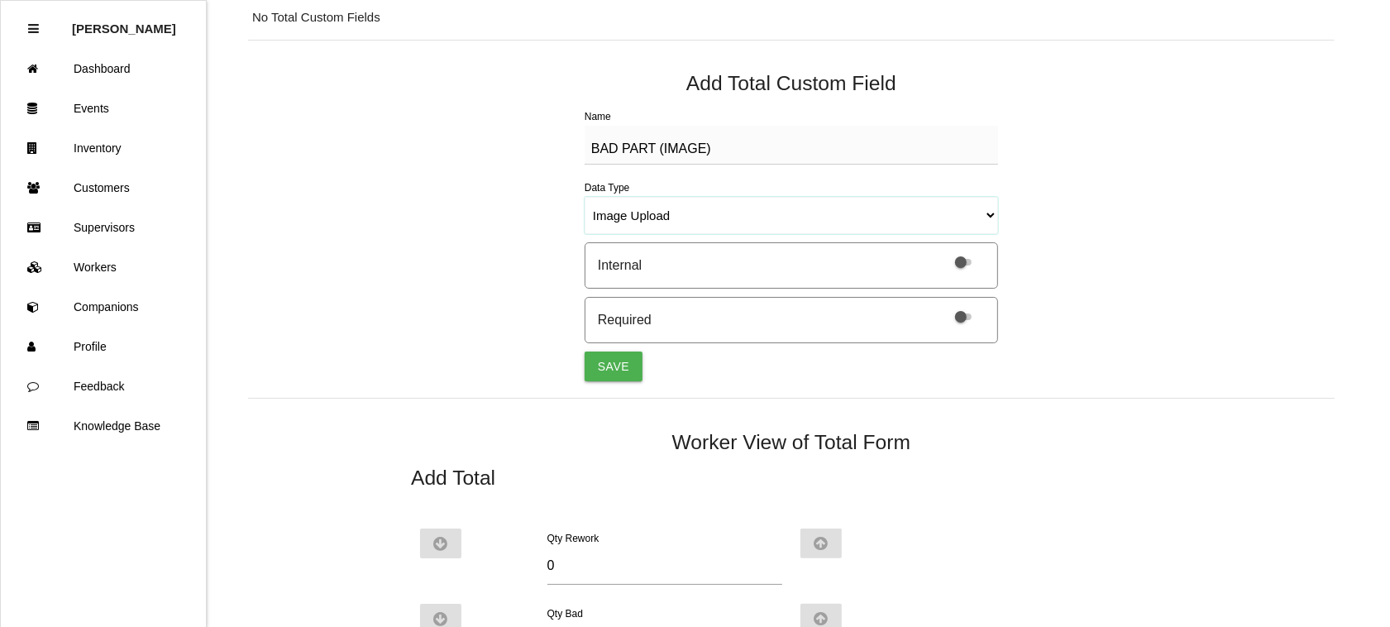
scroll to position [310, 0]
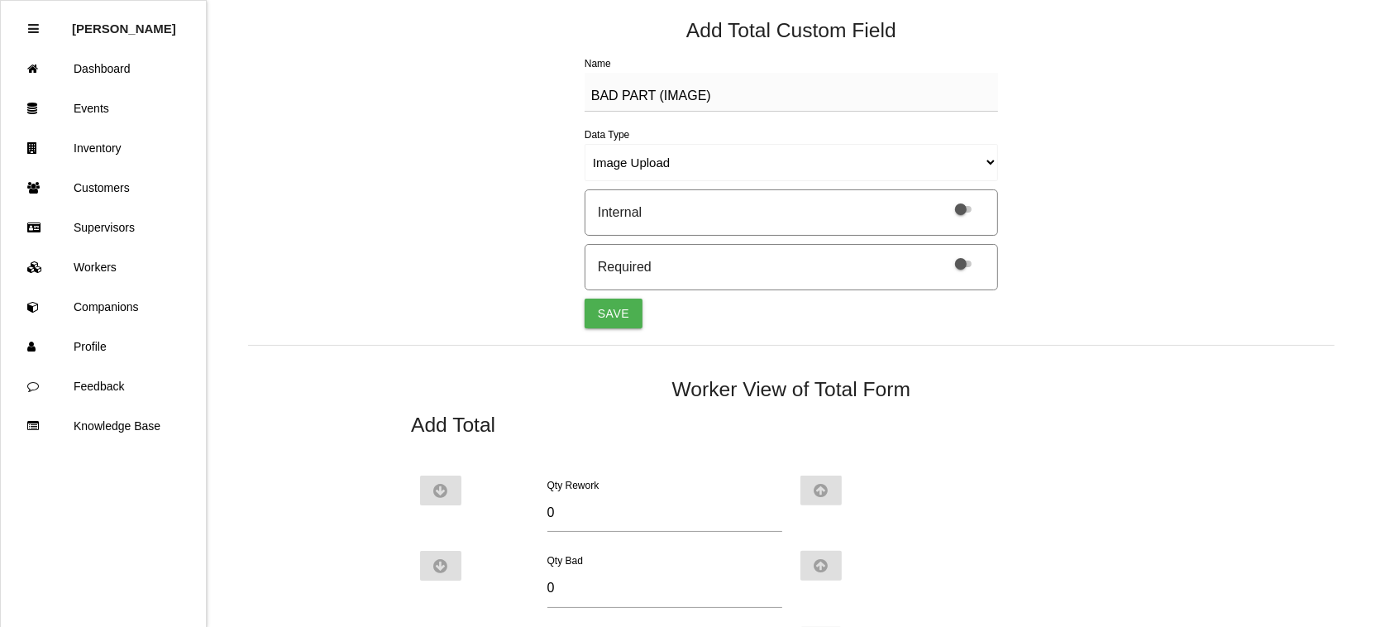
click at [606, 306] on button "Save" at bounding box center [614, 313] width 58 height 30
select select "string"
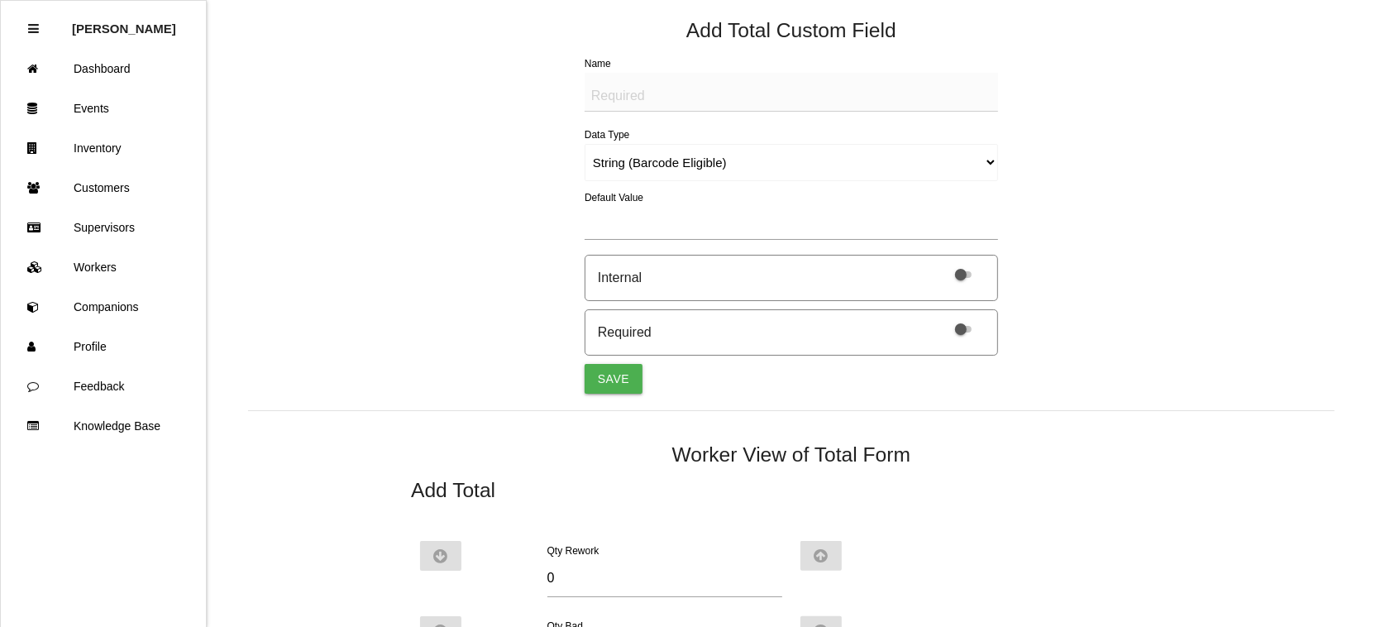
scroll to position [331, 0]
click at [617, 88] on textarea "Name" at bounding box center [791, 91] width 413 height 39
paste textarea "BAD PART (IMAGE)"
type textarea "BAD PART (IMAGE)"
click at [991, 159] on select "String (Barcode Eligible) Number Instructions True/False Select One of Many Sel…" at bounding box center [791, 161] width 413 height 37
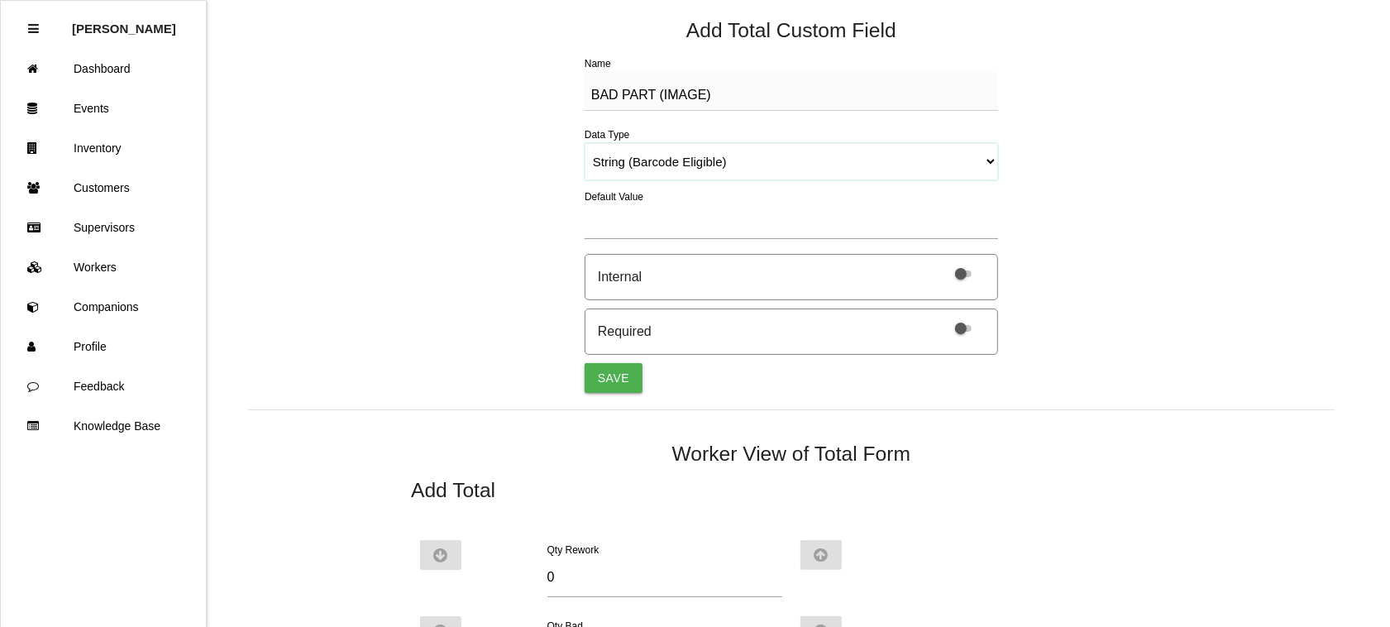
select select "imageCF"
click at [585, 143] on select "String (Barcode Eligible) Number Instructions True/False Select One of Many Sel…" at bounding box center [791, 161] width 413 height 37
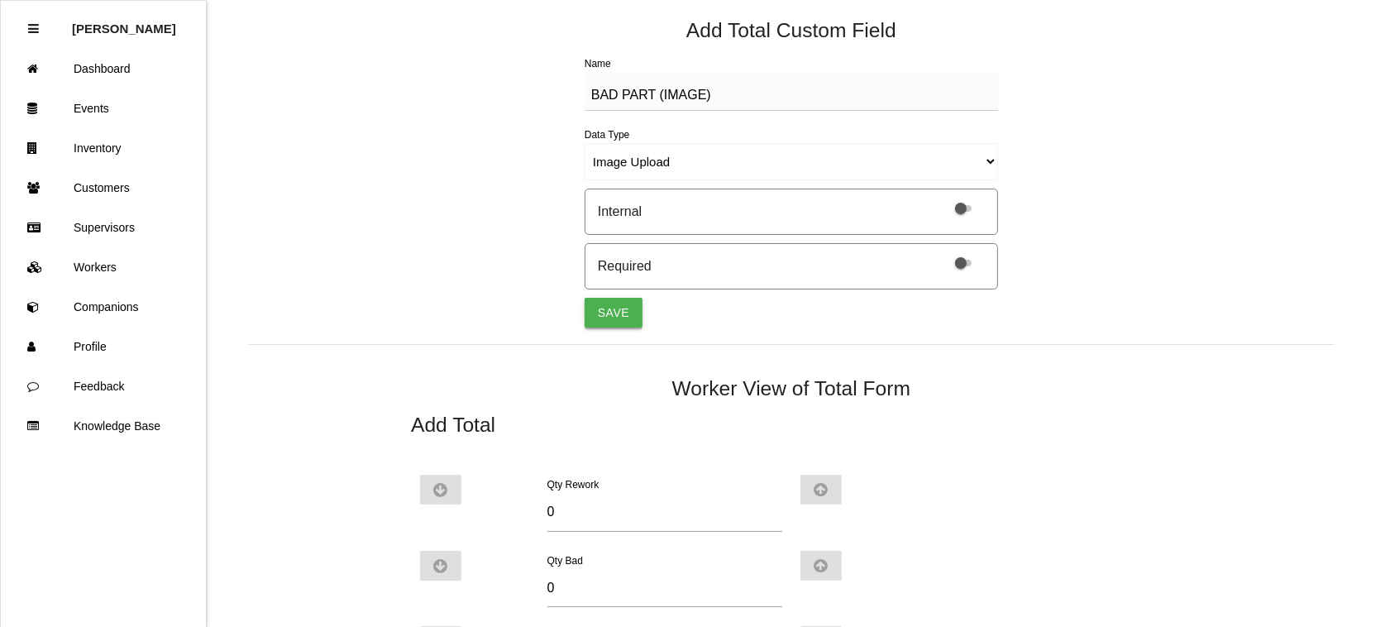
click at [601, 308] on button "Save" at bounding box center [614, 313] width 58 height 30
select select "string"
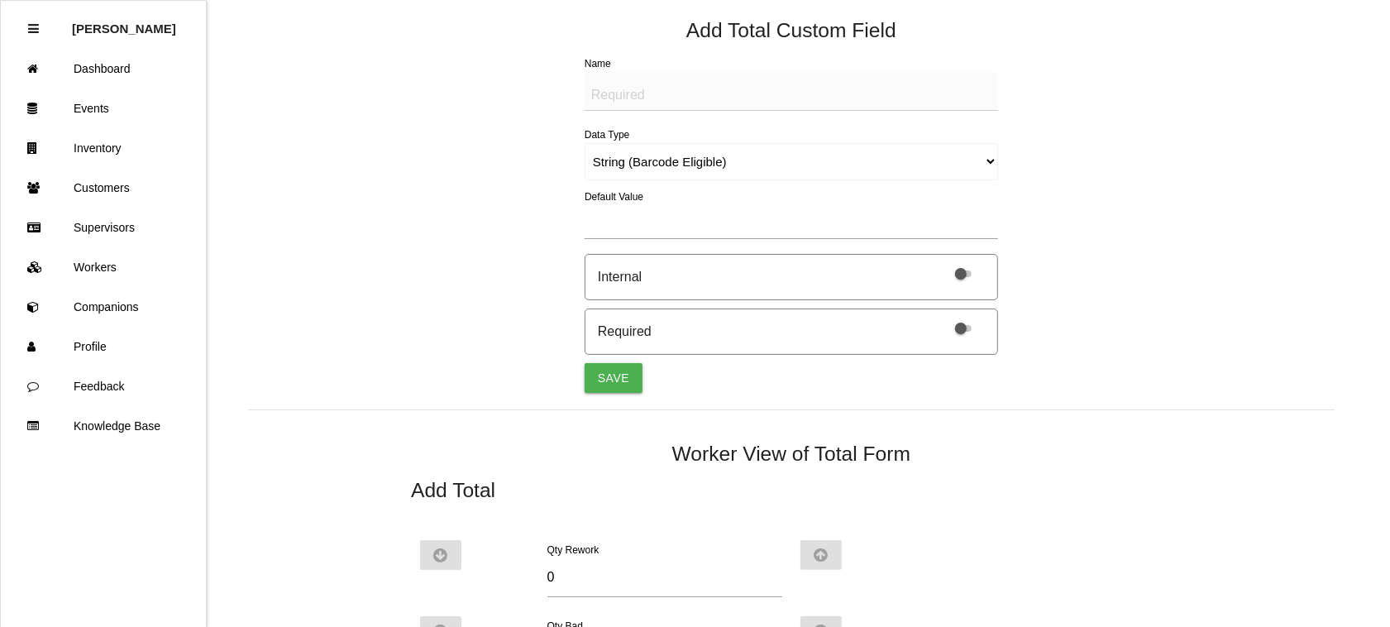
scroll to position [386, 0]
click at [667, 83] on textarea "Name" at bounding box center [791, 91] width 413 height 39
paste textarea "BAD PART (IMAGE)"
type textarea "BAD PART (IMAGE)"
click at [986, 162] on select "String (Barcode Eligible) Number Instructions True/False Select One of Many Sel…" at bounding box center [791, 161] width 413 height 37
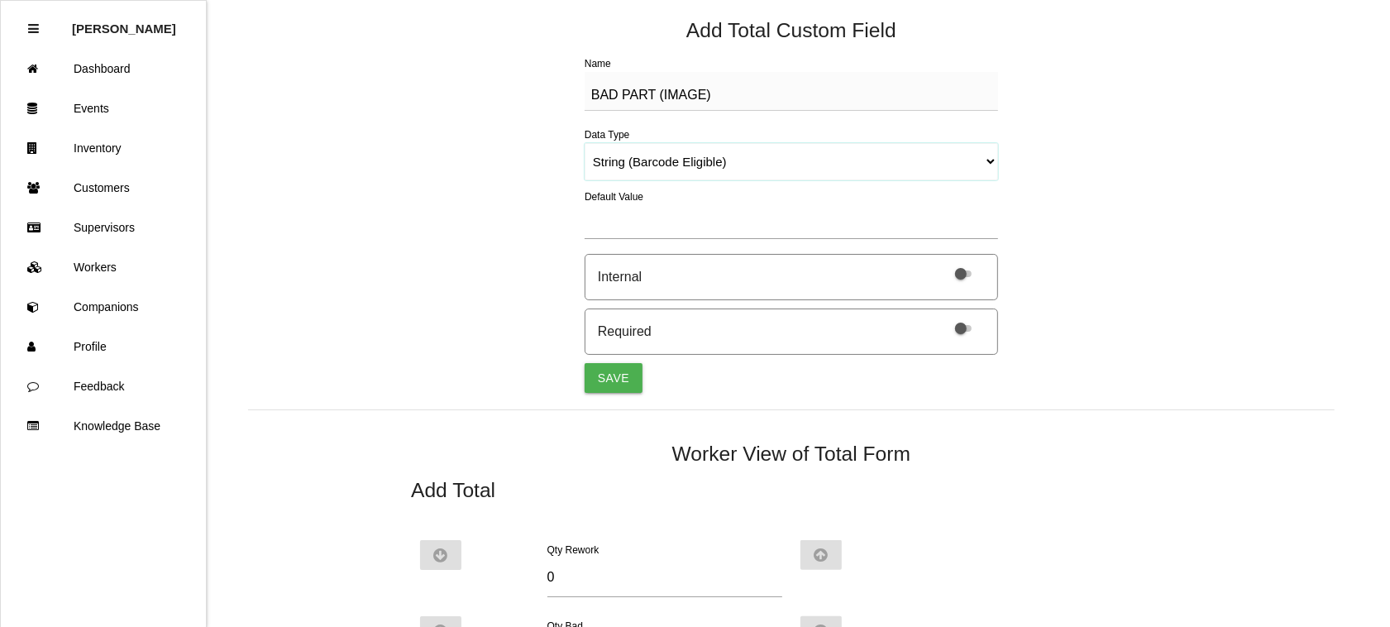
select select "imageCF"
click at [585, 143] on select "String (Barcode Eligible) Number Instructions True/False Select One of Many Sel…" at bounding box center [791, 161] width 413 height 37
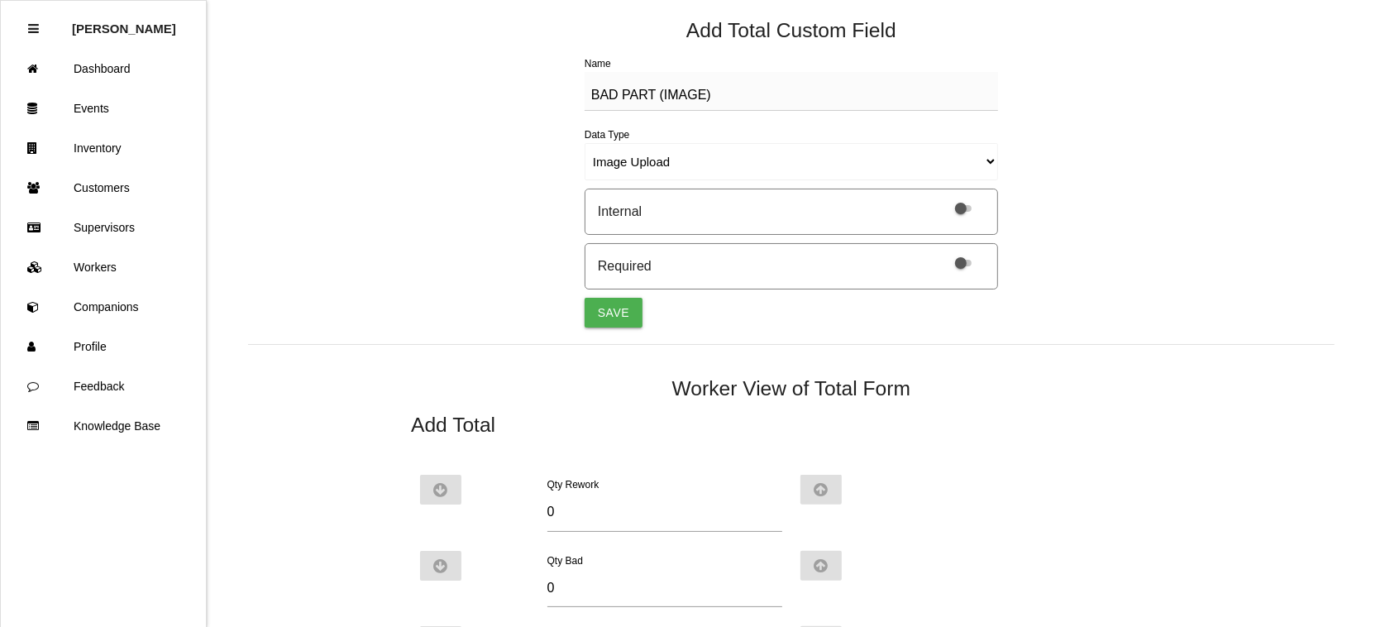
drag, startPoint x: 606, startPoint y: 312, endPoint x: 661, endPoint y: 279, distance: 64.1
click at [608, 311] on button "Save" at bounding box center [614, 313] width 58 height 30
select select "string"
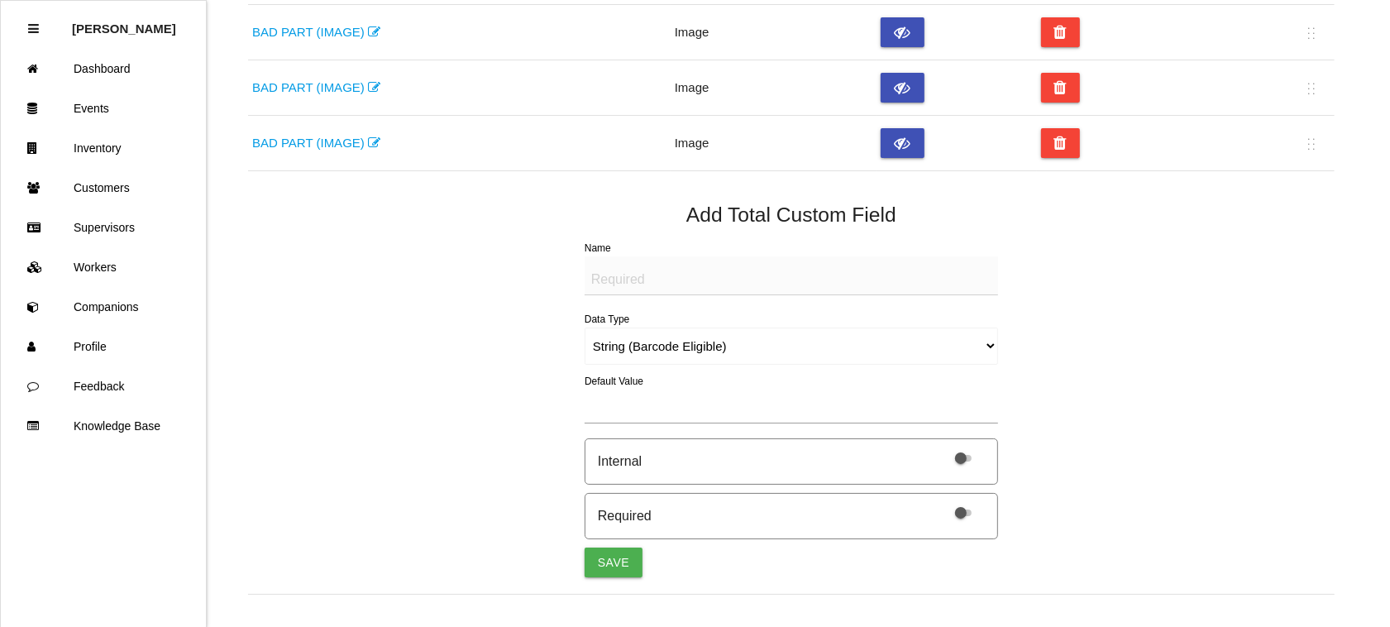
scroll to position [0, 0]
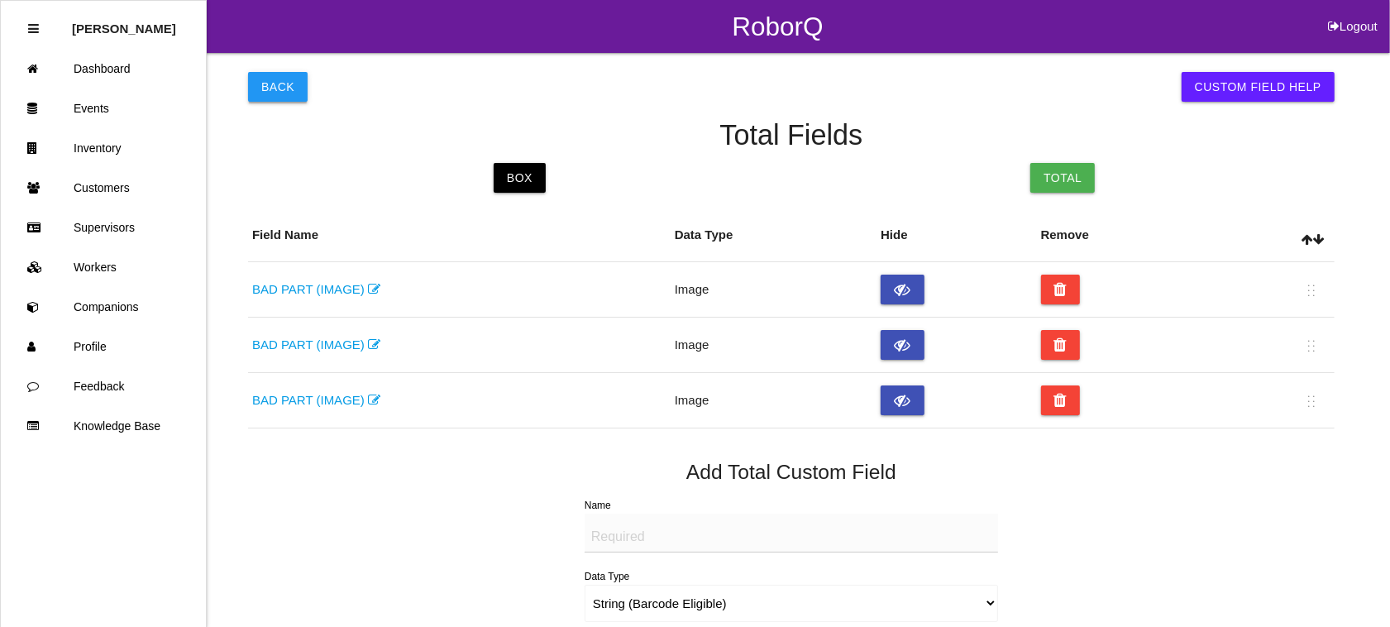
click at [274, 79] on button "Back" at bounding box center [278, 87] width 60 height 30
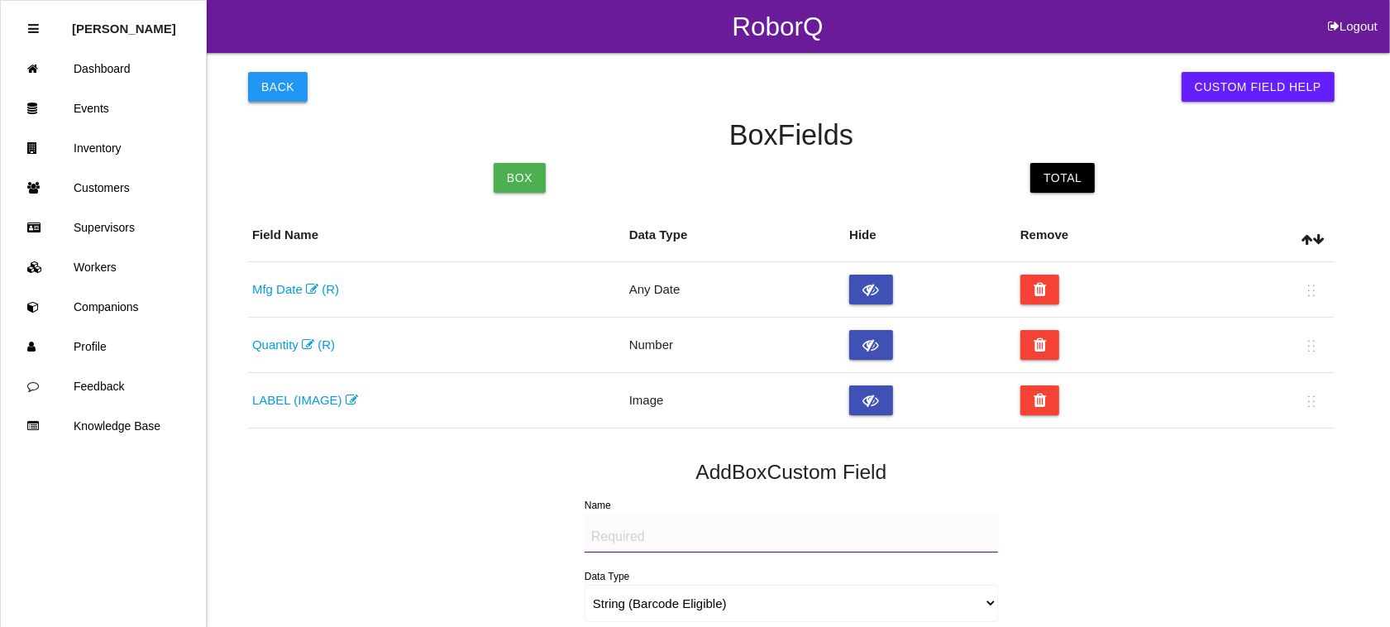
click at [265, 87] on button "Back" at bounding box center [278, 87] width 60 height 30
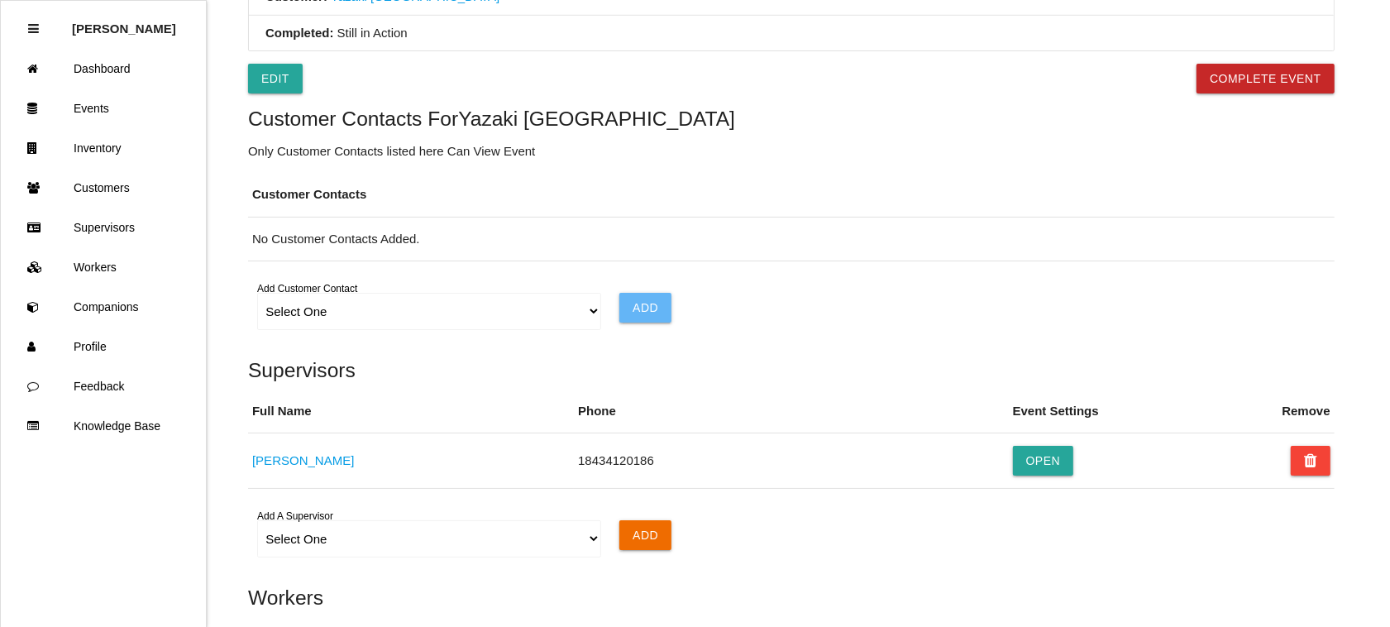
scroll to position [970, 0]
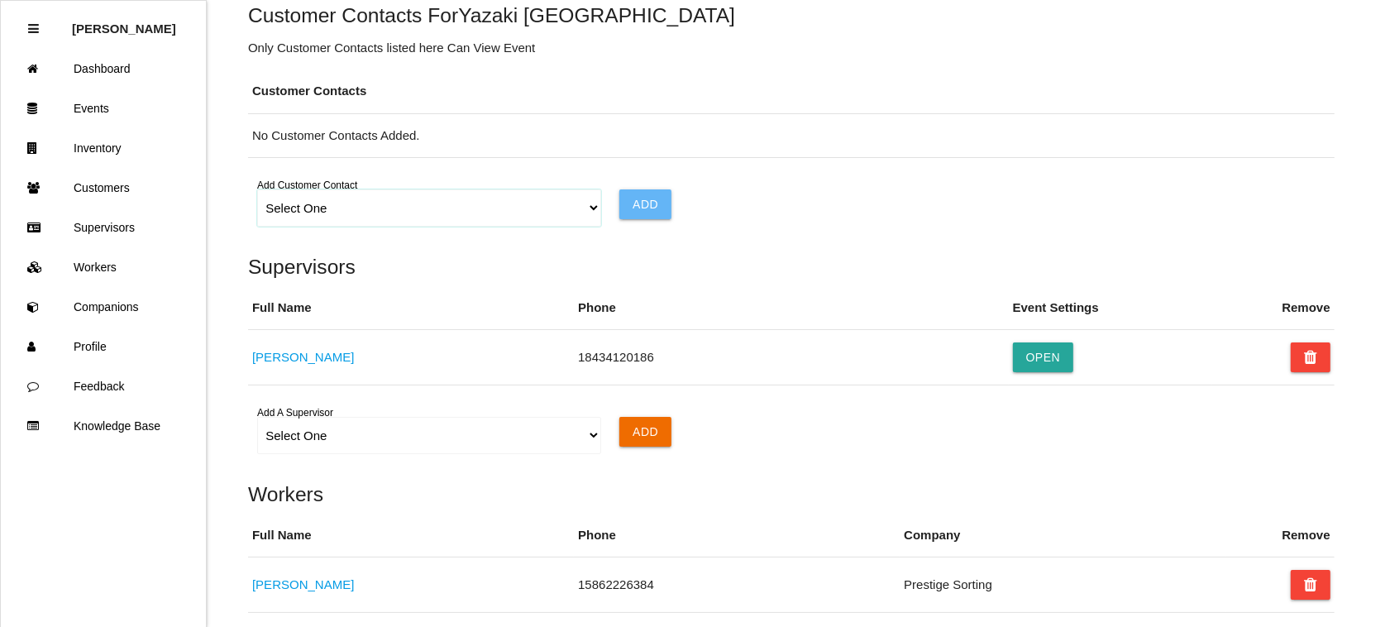
click at [587, 203] on select "Select One Choose All [PERSON_NAME] [PERSON_NAME] [PERSON_NAME] [PERSON_NAME] […" at bounding box center [428, 207] width 343 height 37
select select "68e65cae85898f000e2d19e4"
click at [257, 193] on select "Select One Choose All [PERSON_NAME] [PERSON_NAME] [PERSON_NAME] [PERSON_NAME] […" at bounding box center [428, 207] width 343 height 37
click at [652, 197] on input "Add" at bounding box center [645, 204] width 52 height 30
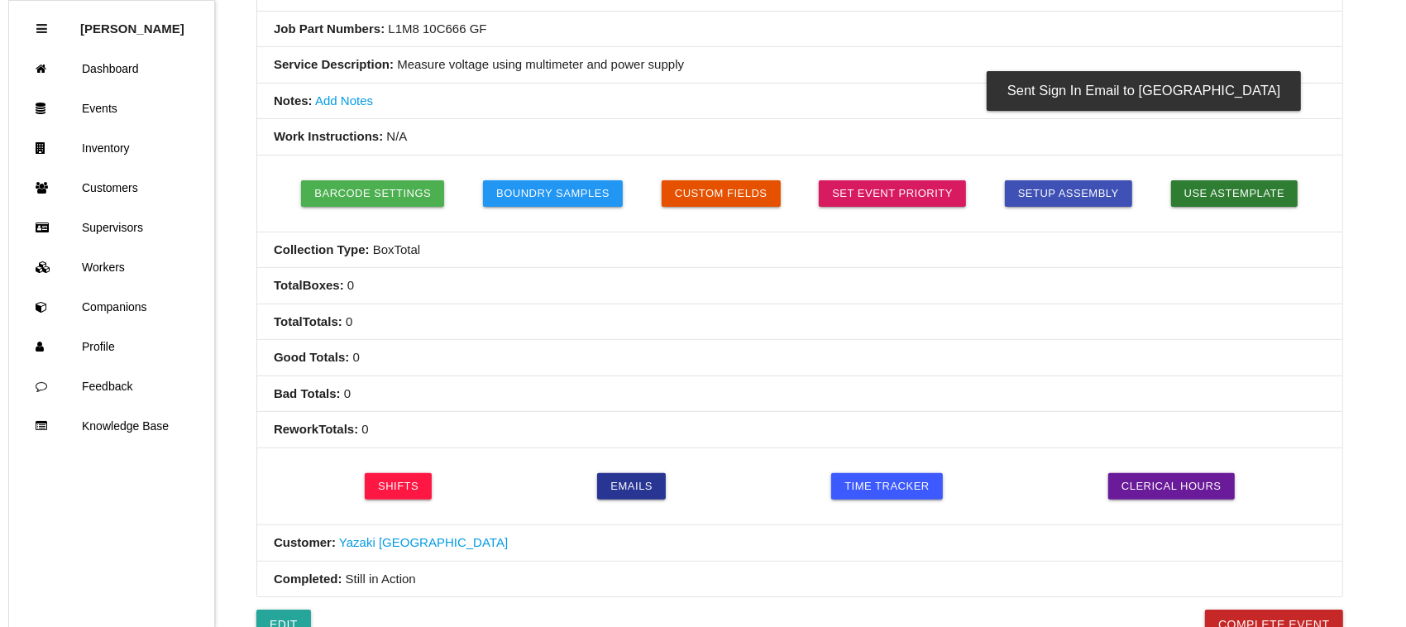
scroll to position [0, 0]
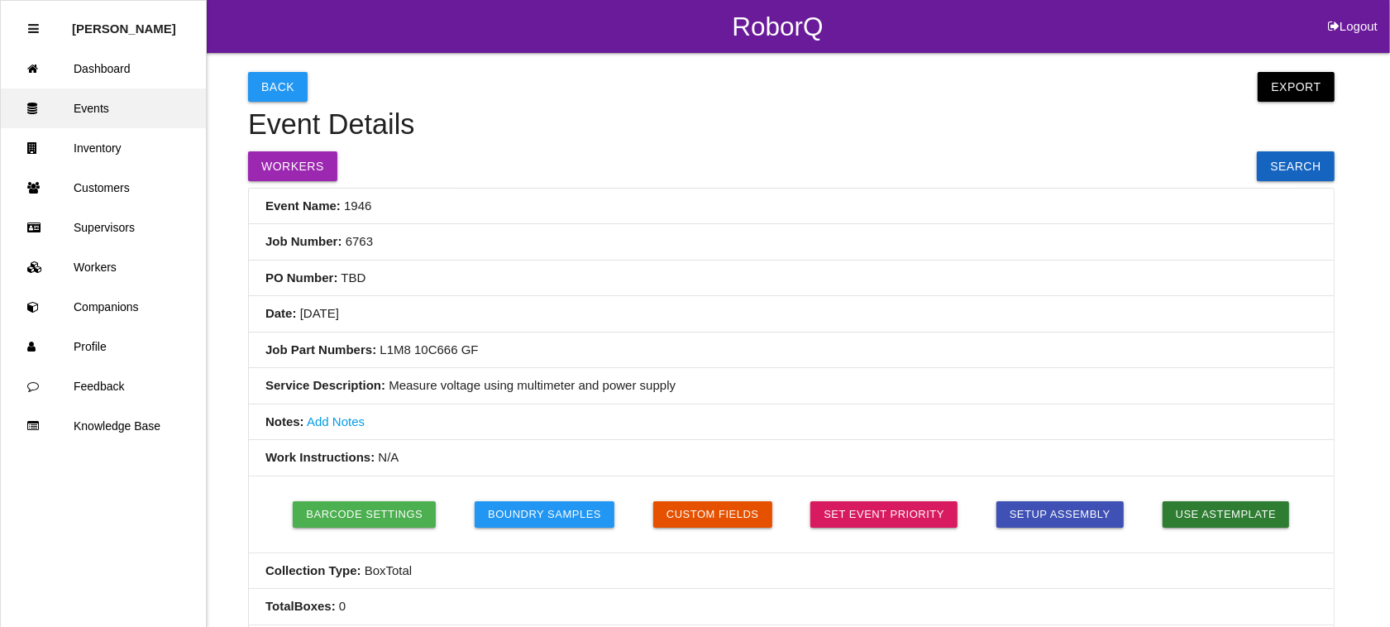
click at [92, 101] on link "Events" at bounding box center [103, 108] width 205 height 40
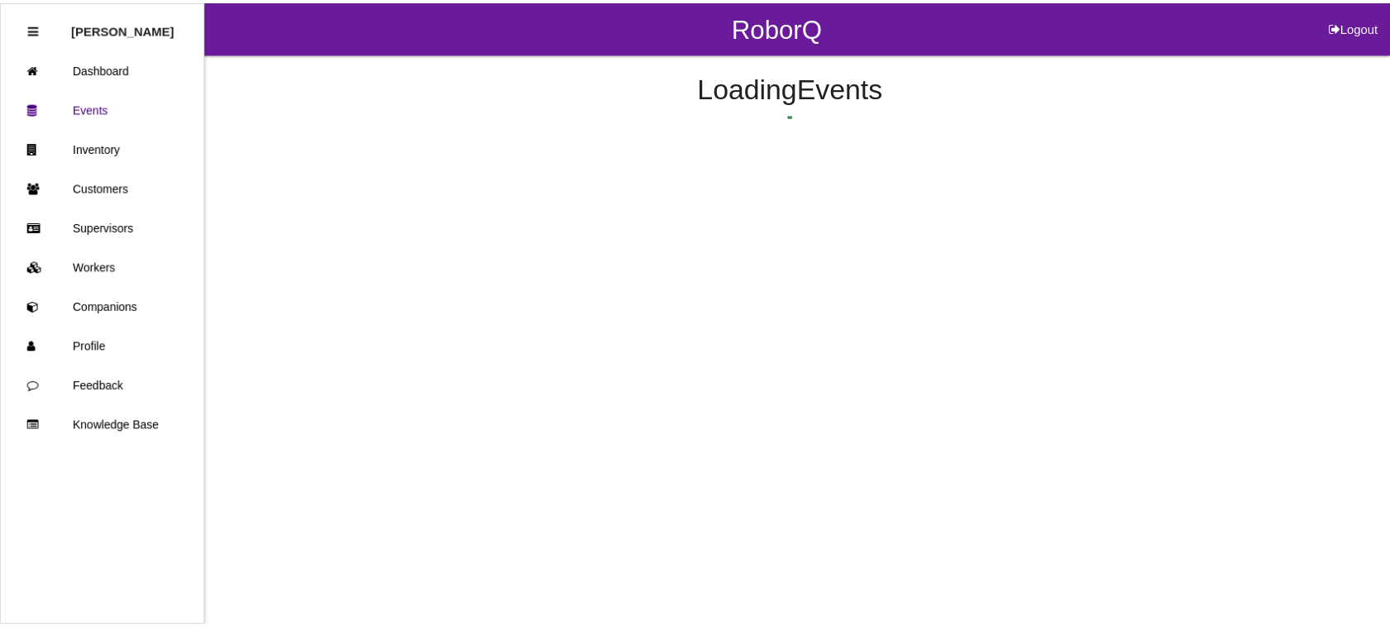
scroll to position [62, 0]
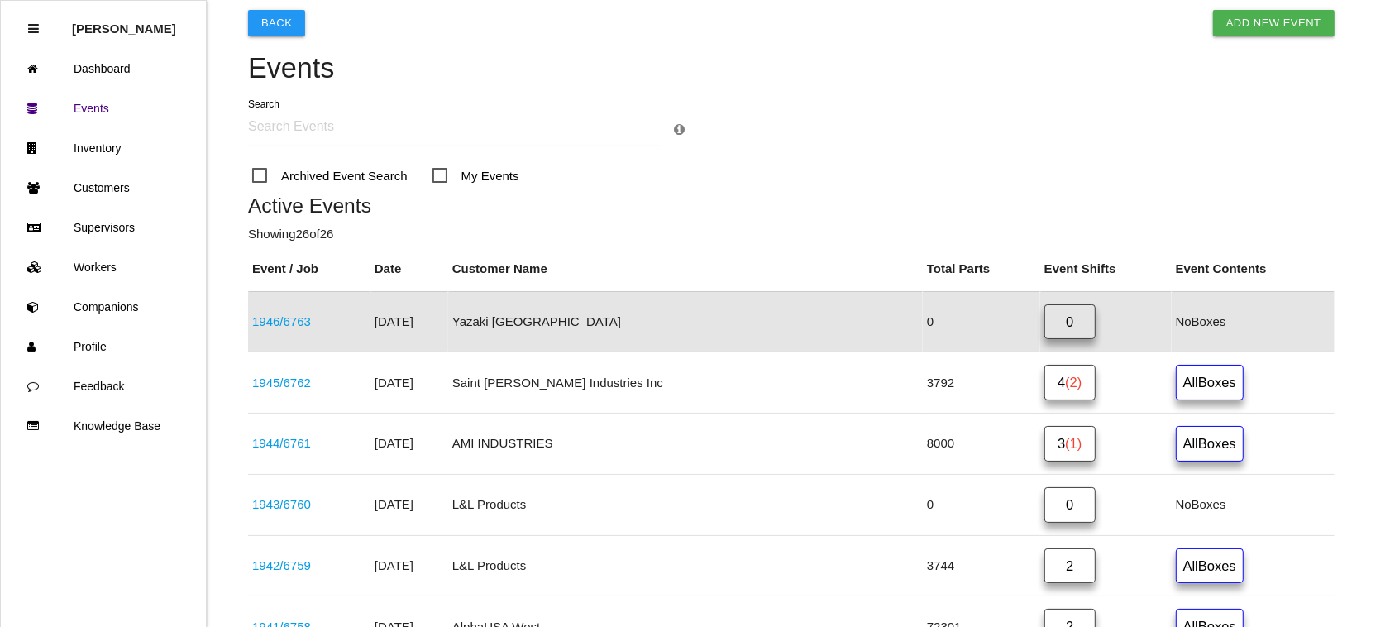
drag, startPoint x: 1360, startPoint y: 150, endPoint x: 868, endPoint y: 75, distance: 497.7
click at [868, 75] on h4 "Events" at bounding box center [791, 68] width 1086 height 31
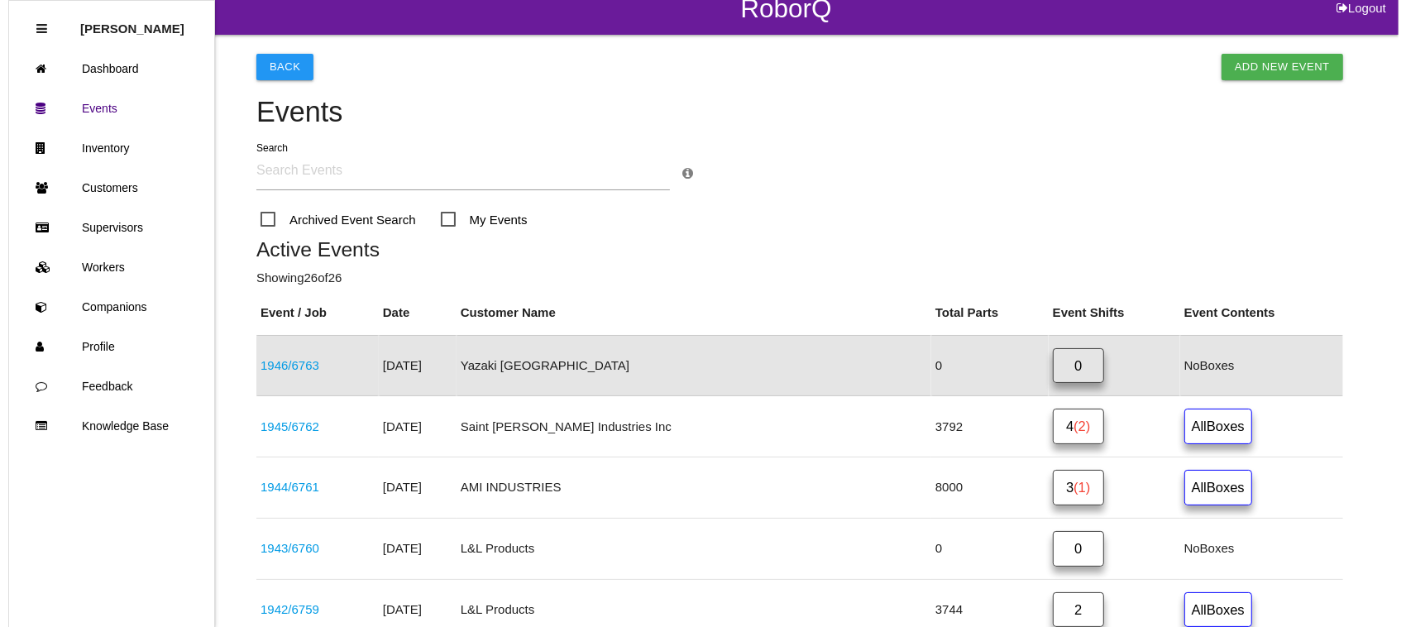
scroll to position [0, 0]
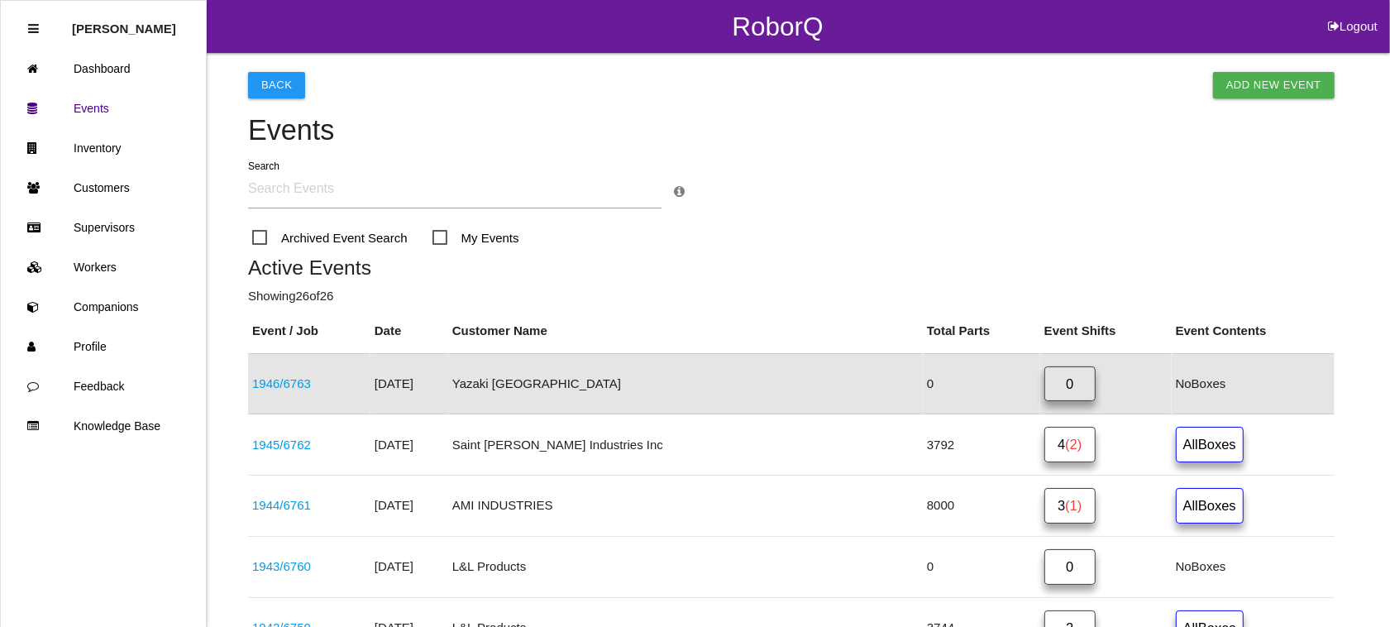
click at [1353, 12] on button "Logout" at bounding box center [1352, 6] width 74 height 12
select select "Admin"
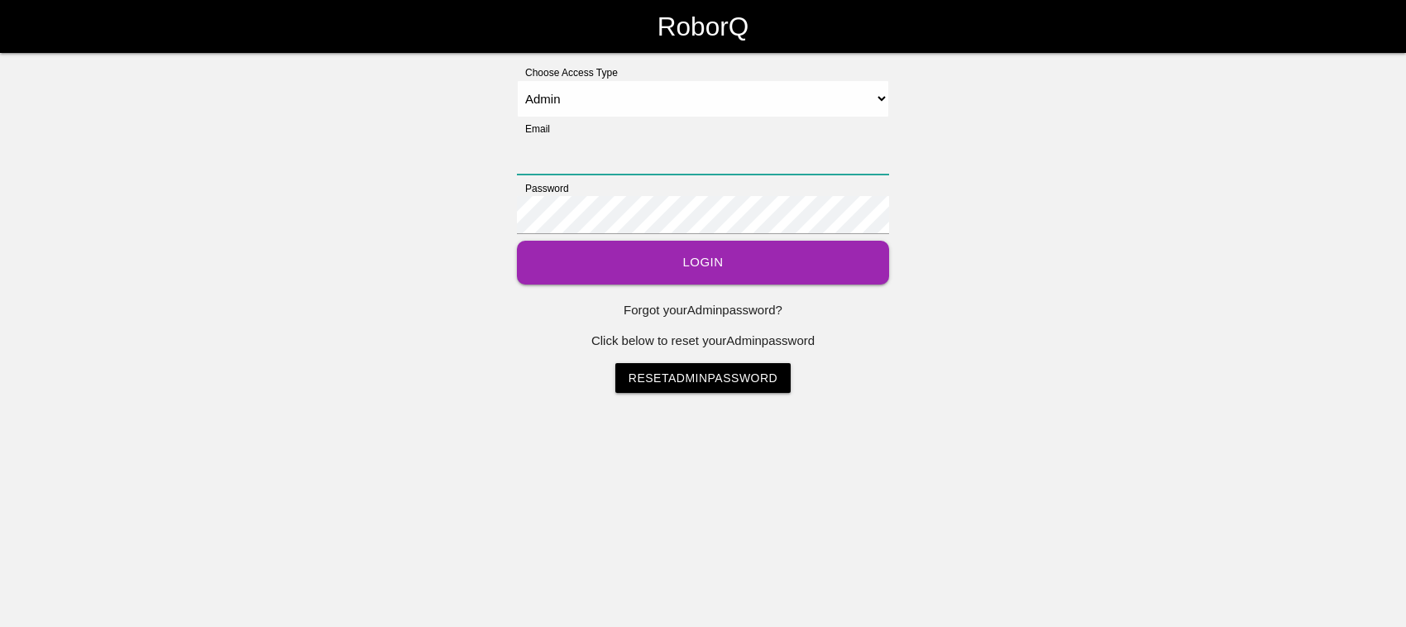
type input "[EMAIL_ADDRESS][DOMAIN_NAME]"
